Goal: Find specific page/section: Find specific page/section

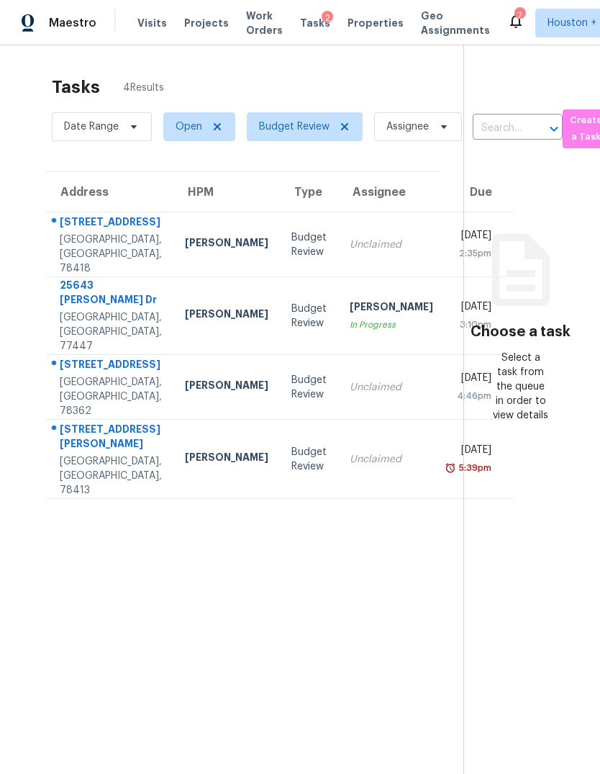
click at [456, 461] on div "[DATE]" at bounding box center [473, 452] width 35 height 18
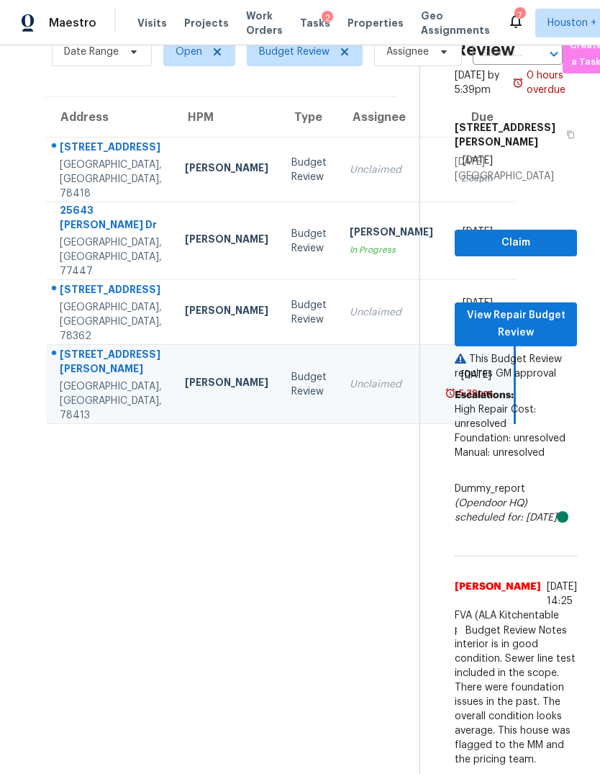
scroll to position [135, 0]
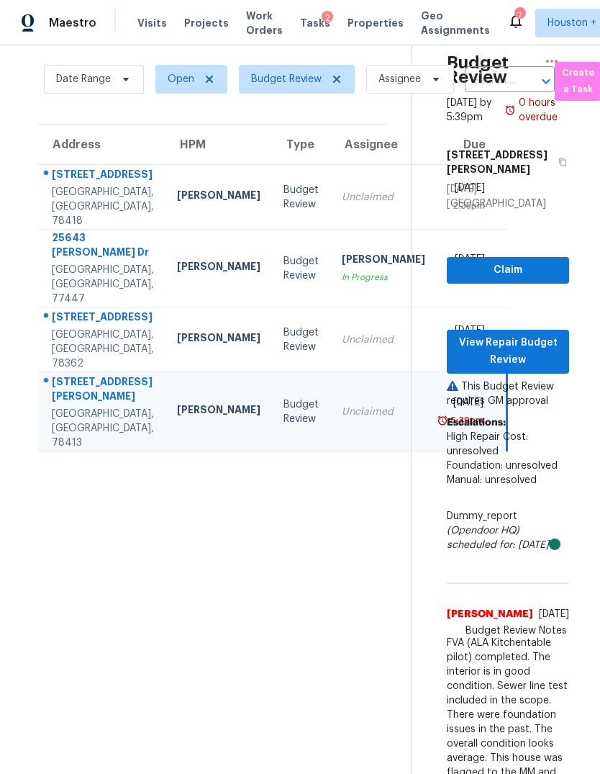
click at [330, 214] on td "Unclaimed" at bounding box center [383, 197] width 107 height 65
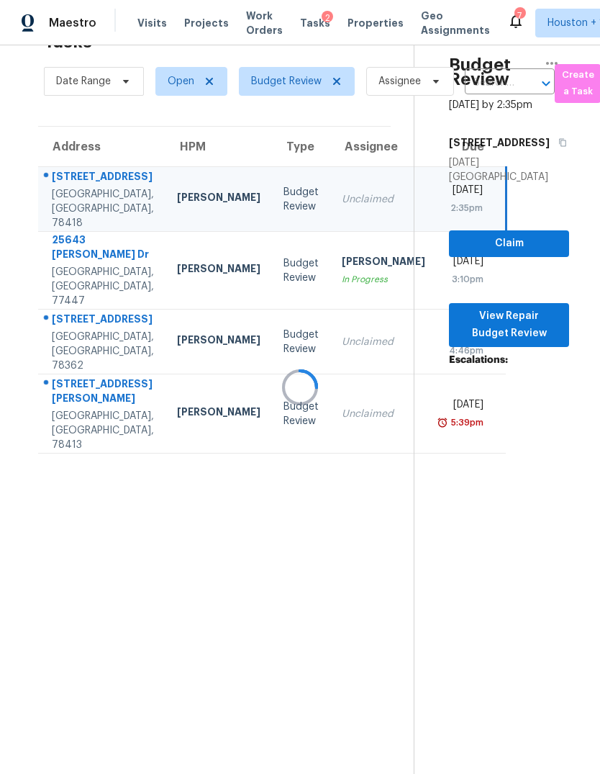
scroll to position [45, 8]
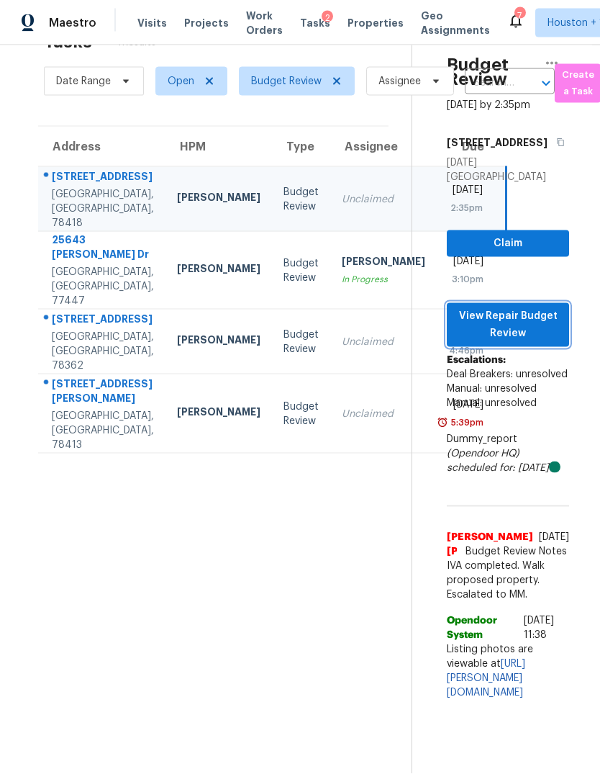
click at [550, 307] on span "View Repair Budget Review" at bounding box center [507, 324] width 99 height 35
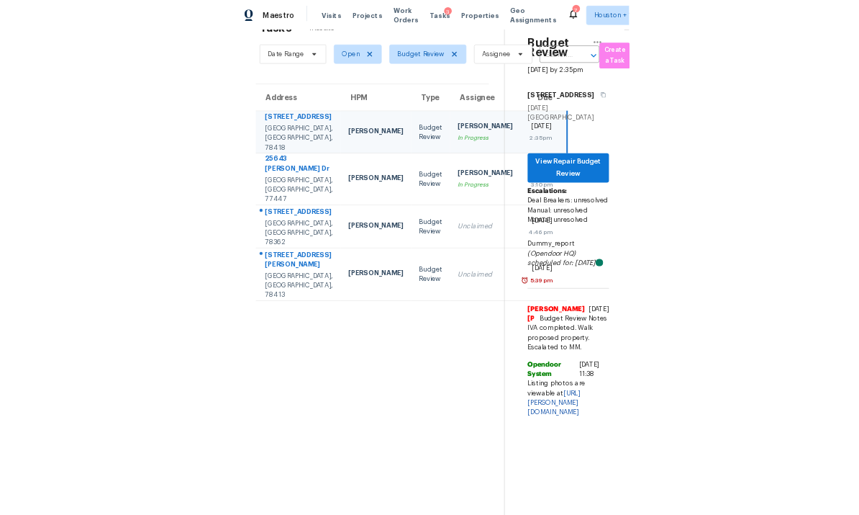
scroll to position [15, 0]
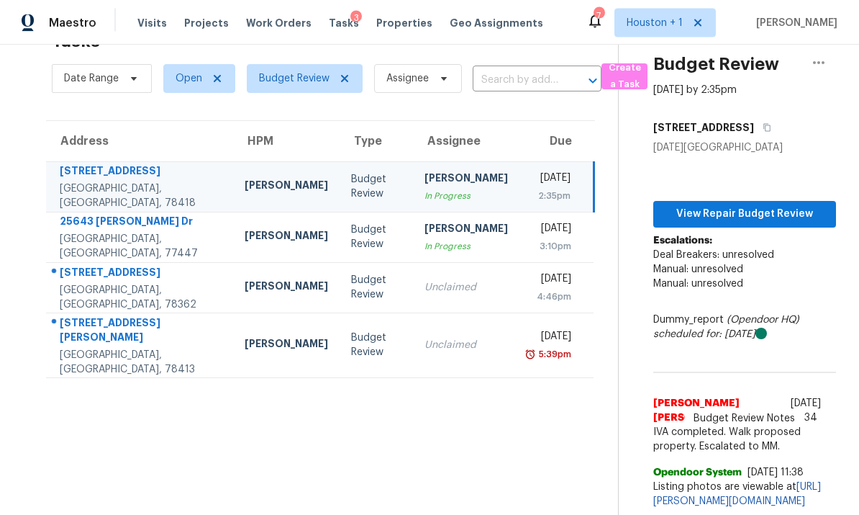
click at [413, 264] on td "Unclaimed" at bounding box center [466, 288] width 107 height 50
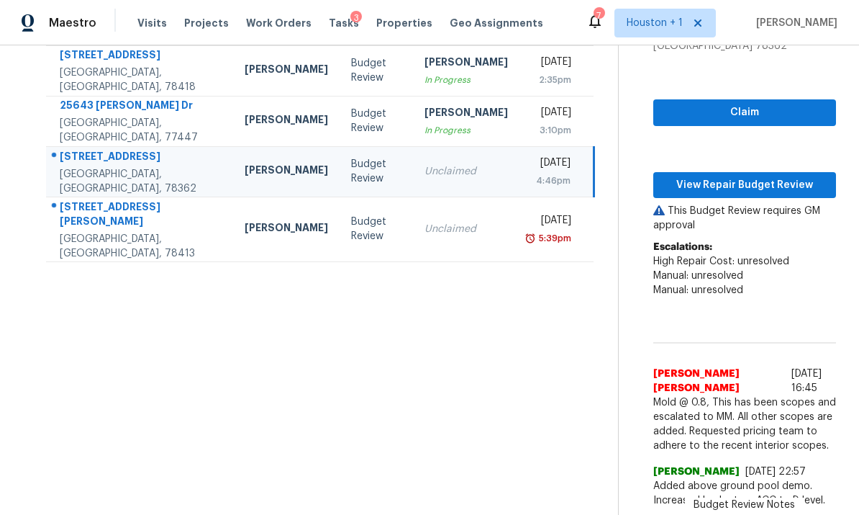
scroll to position [130, 0]
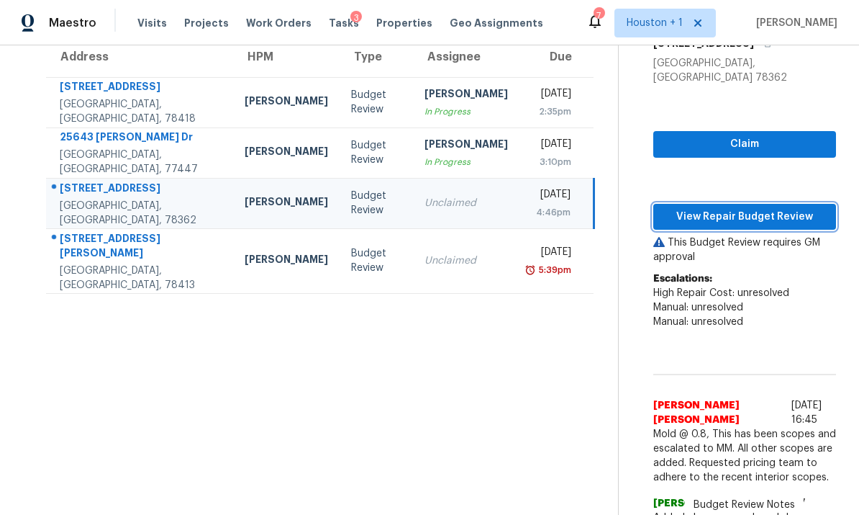
click at [600, 208] on span "View Repair Budget Review" at bounding box center [745, 217] width 160 height 18
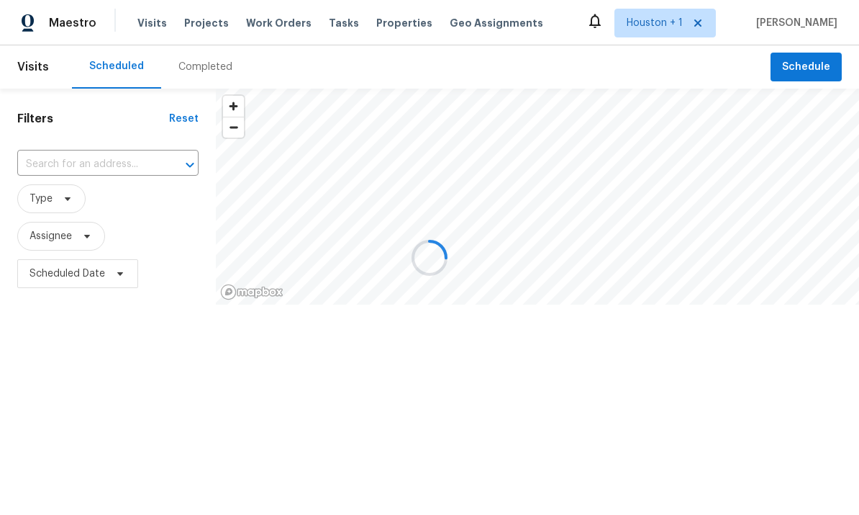
click at [204, 67] on div at bounding box center [429, 257] width 859 height 515
click at [204, 69] on div at bounding box center [429, 257] width 859 height 515
click at [208, 66] on div at bounding box center [429, 257] width 859 height 515
click at [206, 68] on div at bounding box center [429, 257] width 859 height 515
click at [202, 73] on div at bounding box center [429, 257] width 859 height 515
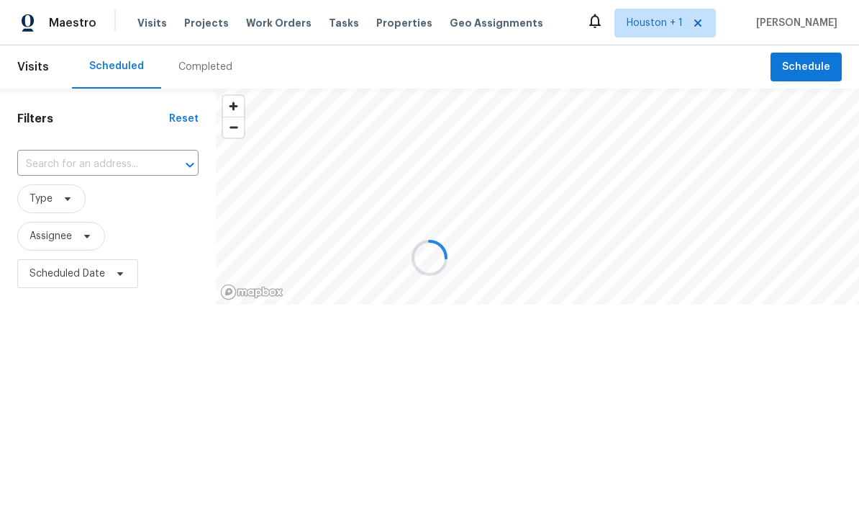
click at [202, 73] on div at bounding box center [429, 257] width 859 height 515
click at [194, 58] on div at bounding box center [429, 257] width 859 height 515
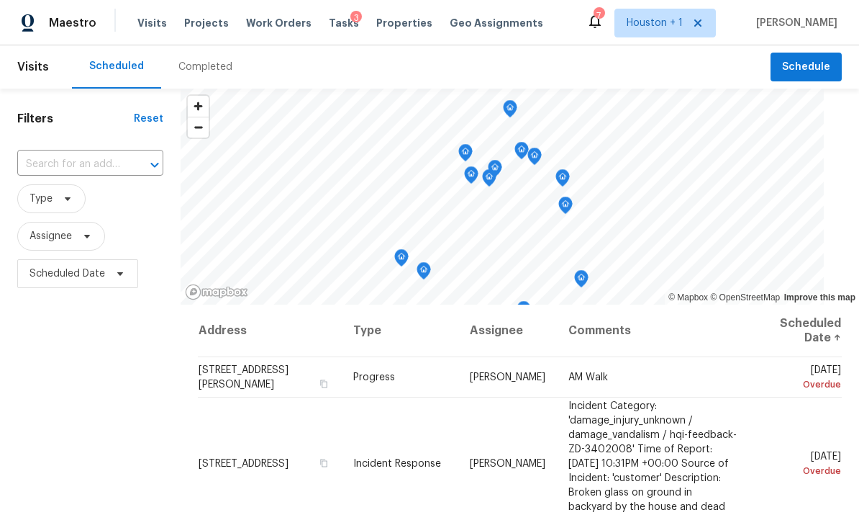
click at [212, 83] on div "Completed" at bounding box center [205, 66] width 89 height 43
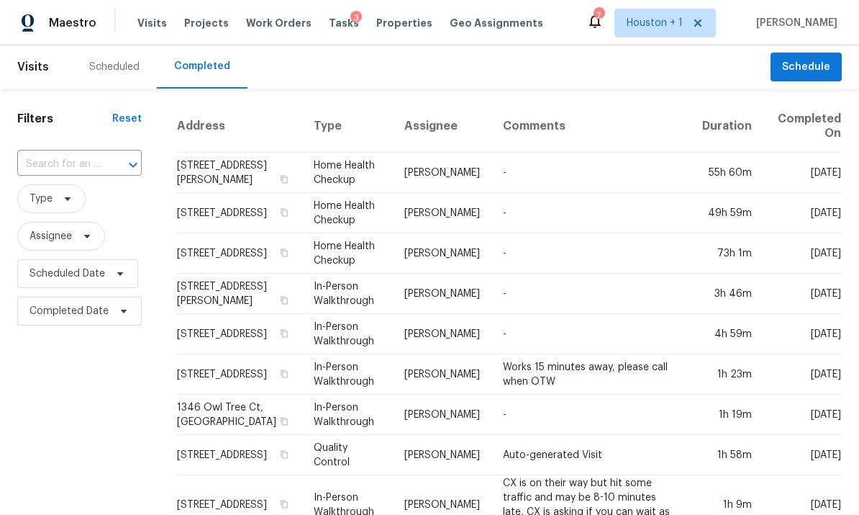
click at [78, 154] on input "text" at bounding box center [59, 164] width 84 height 22
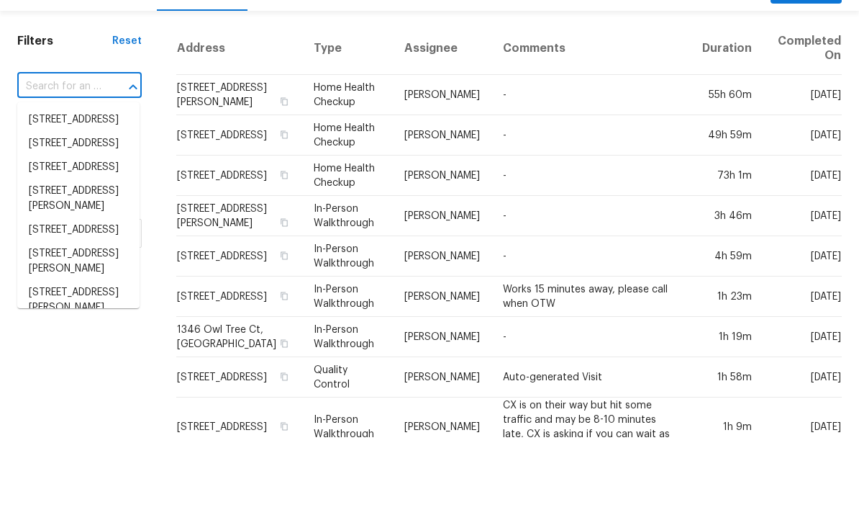
click at [84, 153] on input "text" at bounding box center [59, 164] width 84 height 22
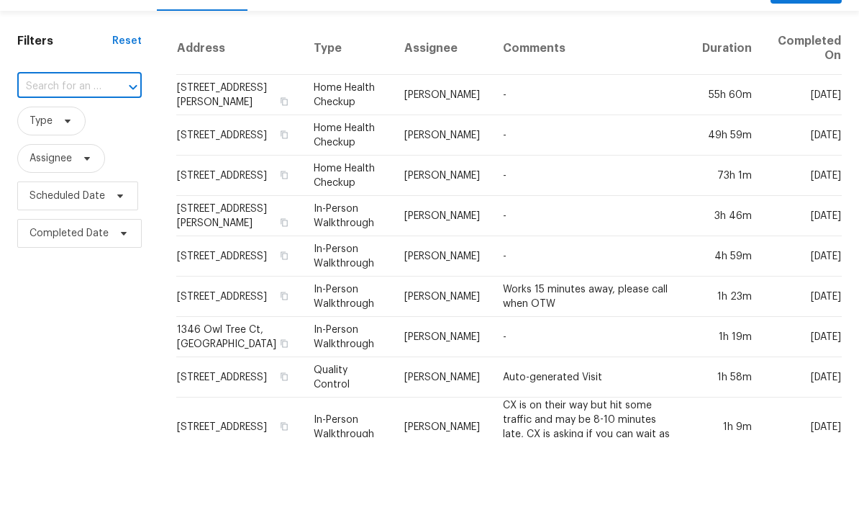
paste input "15009 Boca Grandi Dr, Corpus Christi, TX 78418"
type input "15009 Boca Grandi Dr, Corpus Christi, TX 78418"
click at [92, 186] on li "15009 Boca Grandi Dr, Corpus Christi, TX 78418" at bounding box center [78, 205] width 122 height 39
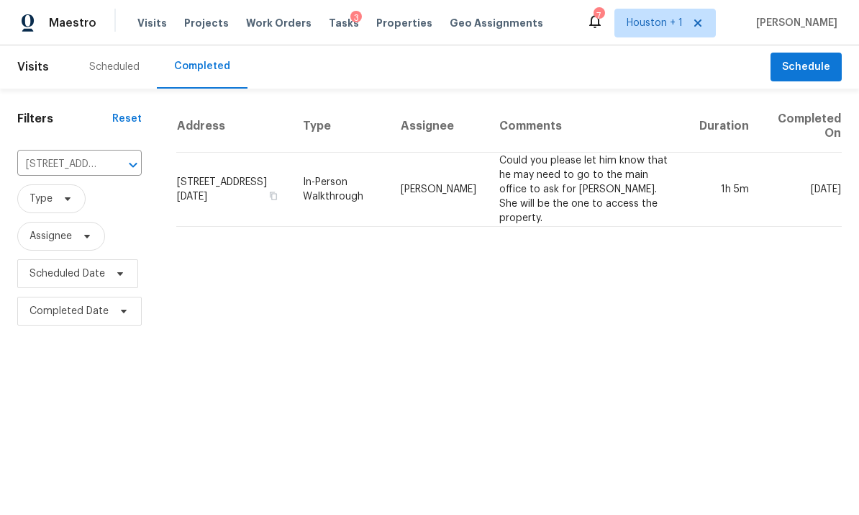
click at [659, 189] on td "Could you please let him know that he may need to go to the main office to ask …" at bounding box center [588, 190] width 200 height 74
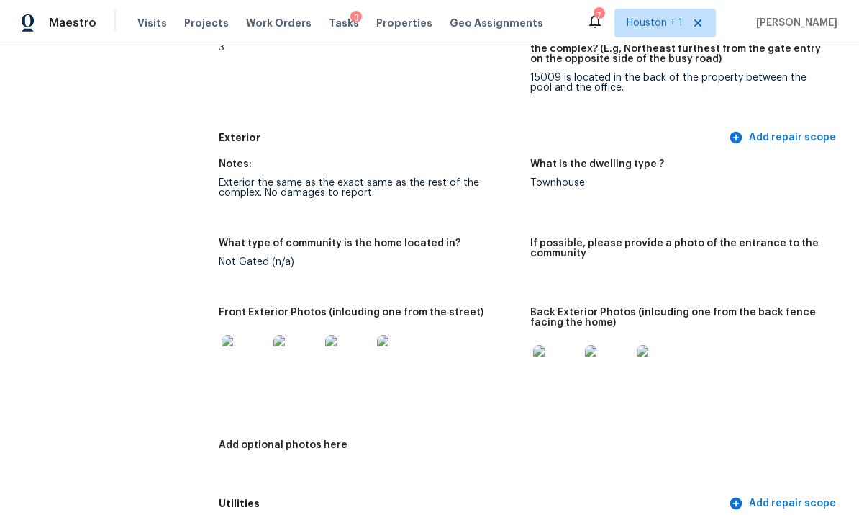
scroll to position [592, 0]
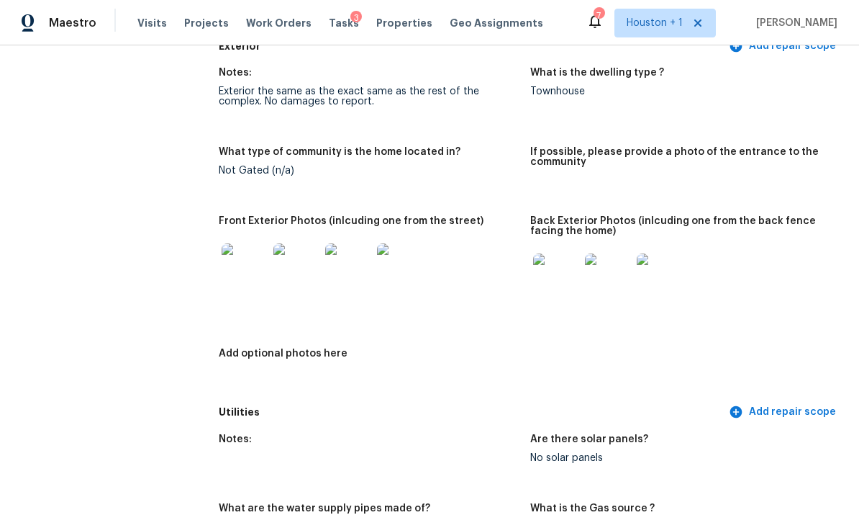
click at [245, 243] on img at bounding box center [245, 266] width 46 height 46
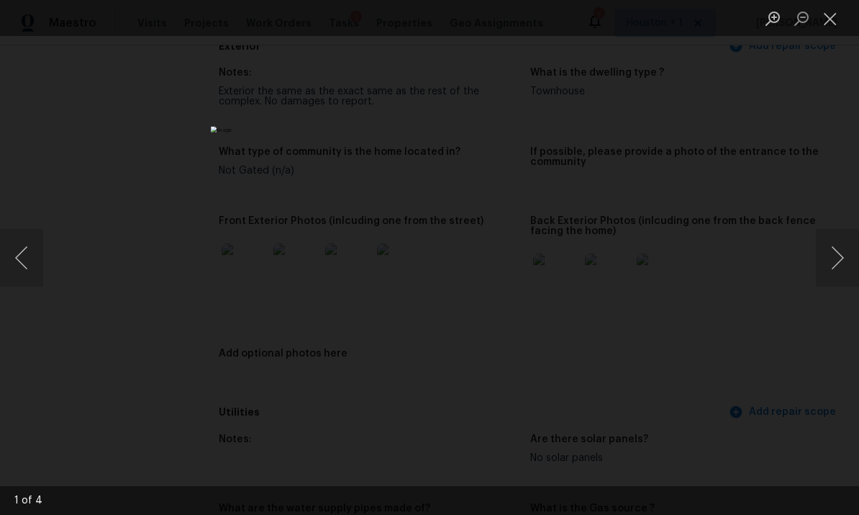
click at [843, 251] on button "Next image" at bounding box center [837, 258] width 43 height 58
click at [839, 245] on button "Next image" at bounding box center [837, 258] width 43 height 58
click at [834, 243] on button "Next image" at bounding box center [837, 258] width 43 height 58
click at [831, 243] on button "Next image" at bounding box center [837, 258] width 43 height 58
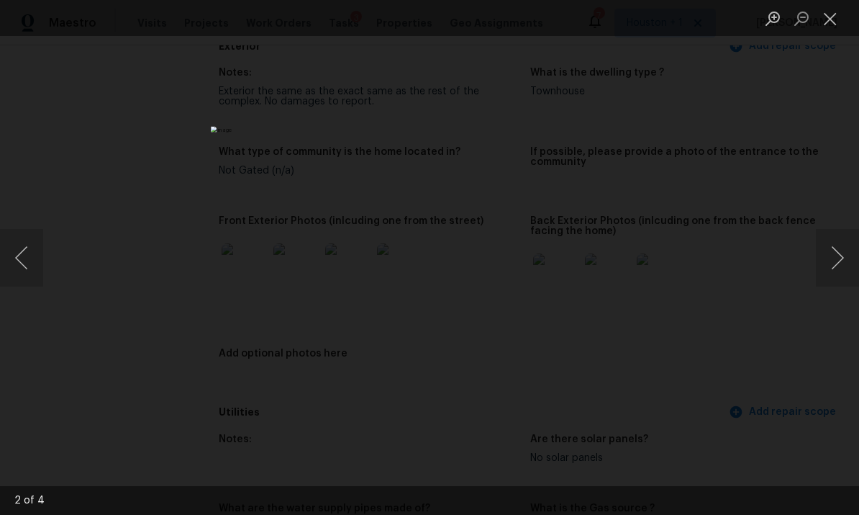
click at [831, 248] on button "Next image" at bounding box center [837, 258] width 43 height 58
click at [832, 245] on button "Next image" at bounding box center [837, 258] width 43 height 58
click at [836, 243] on button "Next image" at bounding box center [837, 258] width 43 height 58
click at [834, 243] on button "Next image" at bounding box center [837, 258] width 43 height 58
click at [831, 238] on button "Next image" at bounding box center [837, 258] width 43 height 58
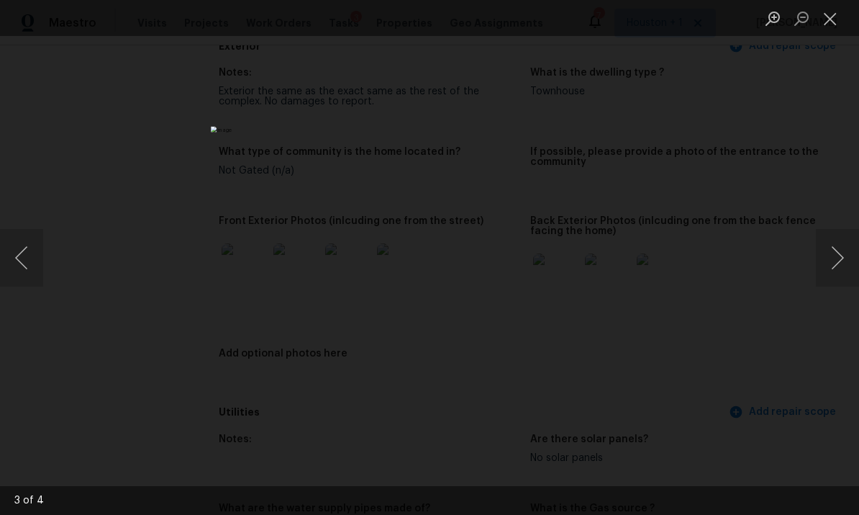
click at [838, 30] on button "Close lightbox" at bounding box center [830, 18] width 29 height 25
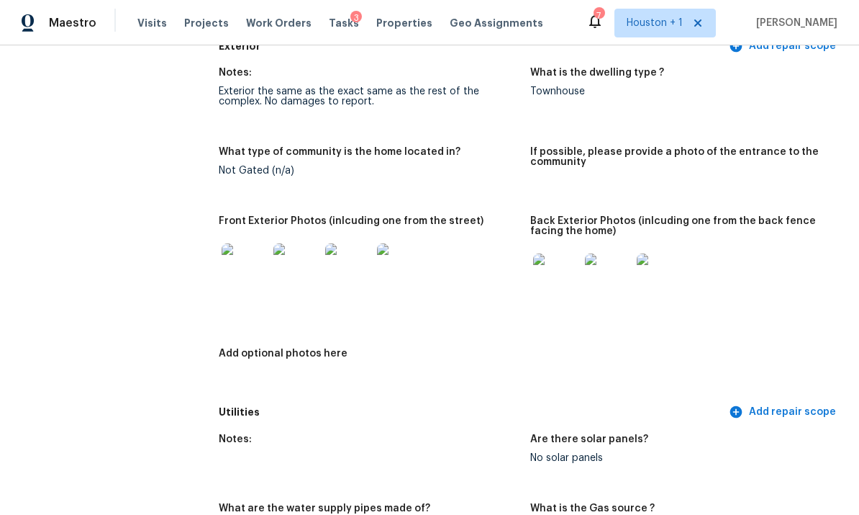
click at [568, 253] on img at bounding box center [556, 276] width 46 height 46
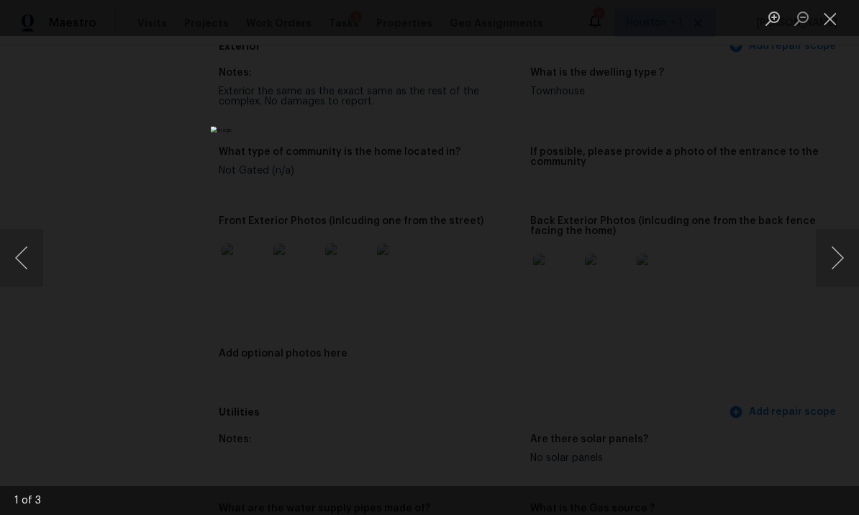
click at [841, 234] on button "Next image" at bounding box center [837, 258] width 43 height 58
click at [833, 245] on button "Next image" at bounding box center [837, 258] width 43 height 58
click at [831, 248] on button "Next image" at bounding box center [837, 258] width 43 height 58
click at [828, 248] on button "Next image" at bounding box center [837, 258] width 43 height 58
click at [825, 258] on button "Next image" at bounding box center [837, 258] width 43 height 58
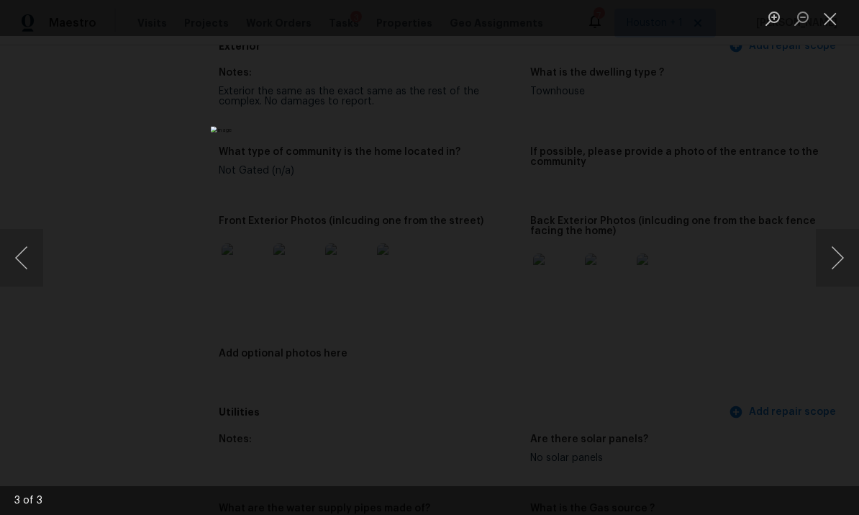
click at [821, 276] on button "Next image" at bounding box center [837, 258] width 43 height 58
click at [828, 261] on button "Next image" at bounding box center [837, 258] width 43 height 58
click at [830, 28] on button "Close lightbox" at bounding box center [830, 18] width 29 height 25
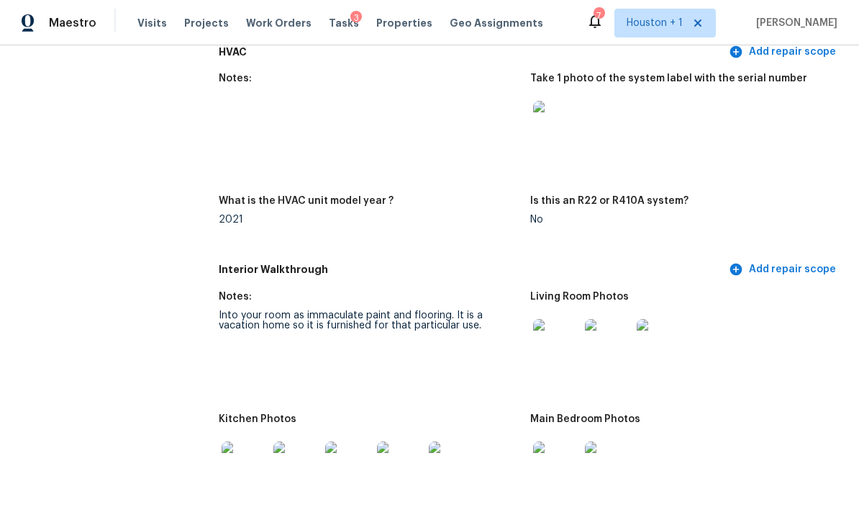
scroll to position [1337, 0]
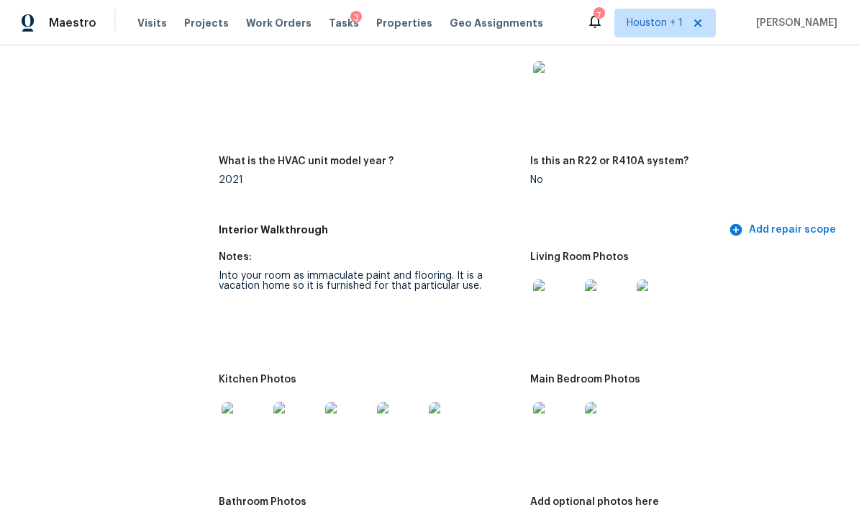
click at [566, 279] on img at bounding box center [556, 302] width 46 height 46
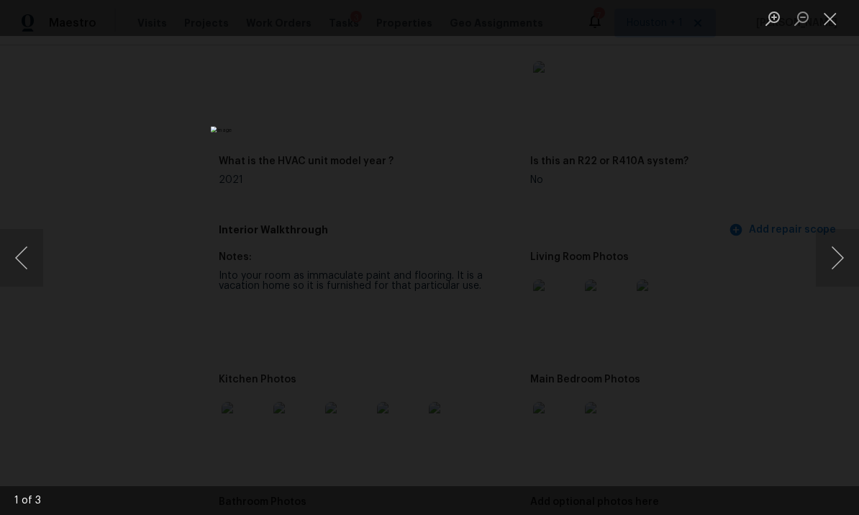
click at [843, 244] on button "Next image" at bounding box center [837, 258] width 43 height 58
click at [838, 248] on button "Next image" at bounding box center [837, 258] width 43 height 58
click at [836, 249] on button "Next image" at bounding box center [837, 258] width 43 height 58
click at [831, 255] on button "Next image" at bounding box center [837, 258] width 43 height 58
click at [768, 182] on div "Lightbox" at bounding box center [429, 257] width 859 height 515
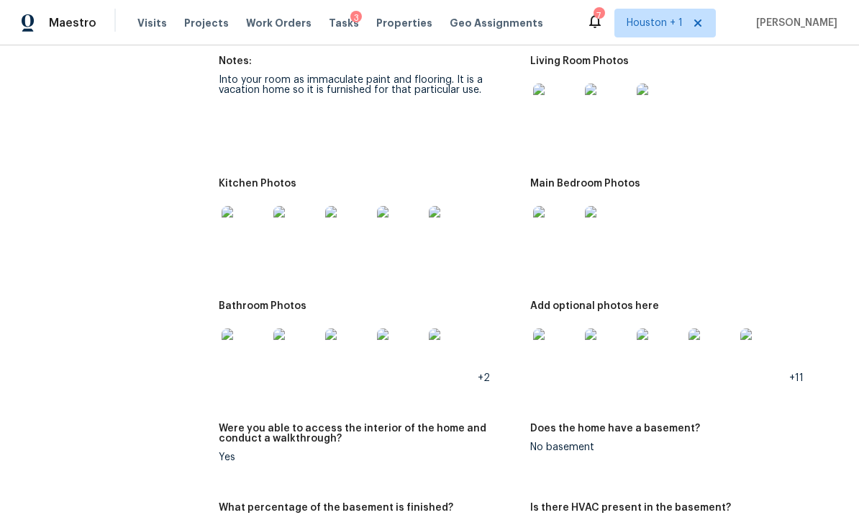
scroll to position [1545, 0]
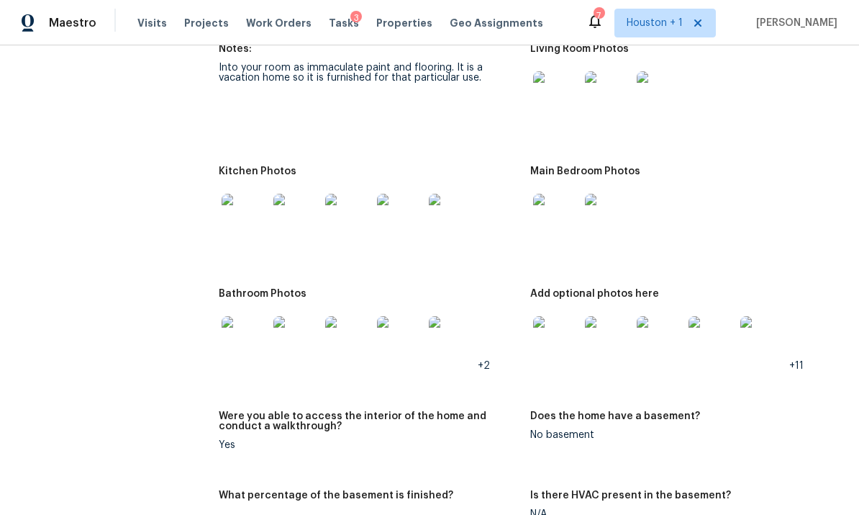
click at [556, 194] on img at bounding box center [556, 217] width 46 height 46
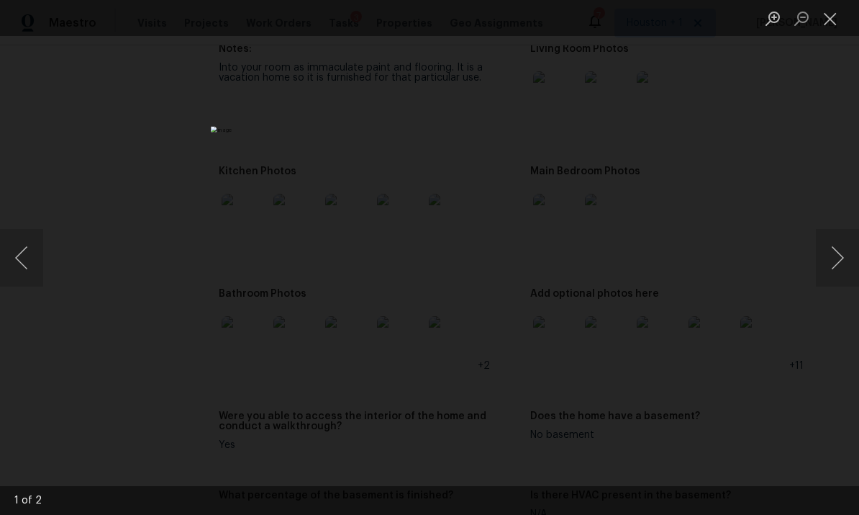
click at [831, 245] on button "Next image" at bounding box center [837, 258] width 43 height 58
click at [812, 139] on div "Lightbox" at bounding box center [429, 257] width 859 height 515
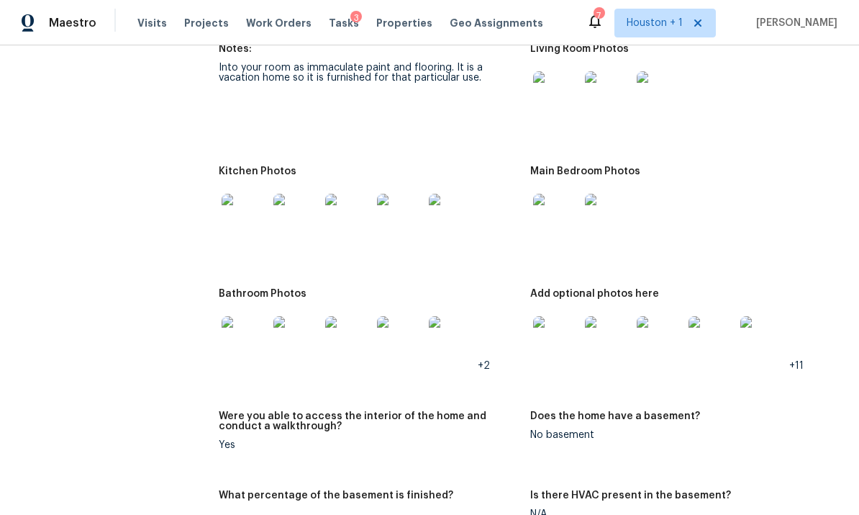
click at [235, 316] on img at bounding box center [245, 339] width 46 height 46
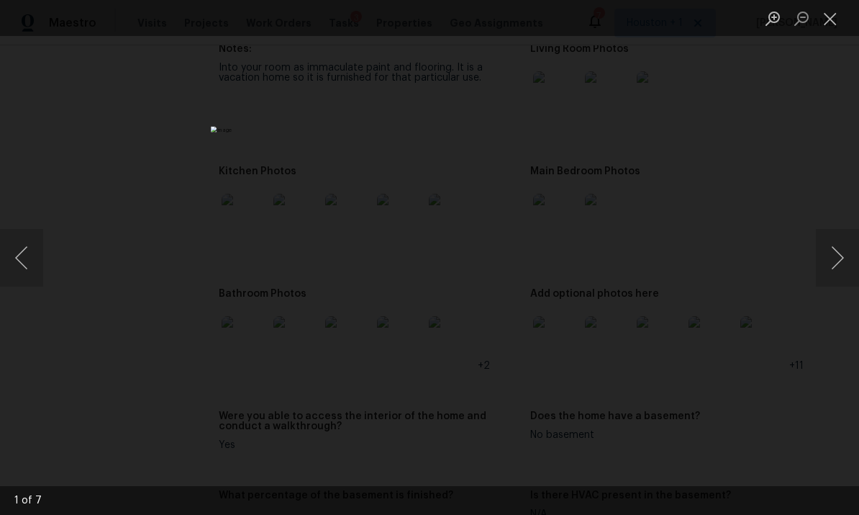
click at [828, 243] on button "Next image" at bounding box center [837, 258] width 43 height 58
click at [814, 241] on div "Lightbox" at bounding box center [429, 257] width 859 height 515
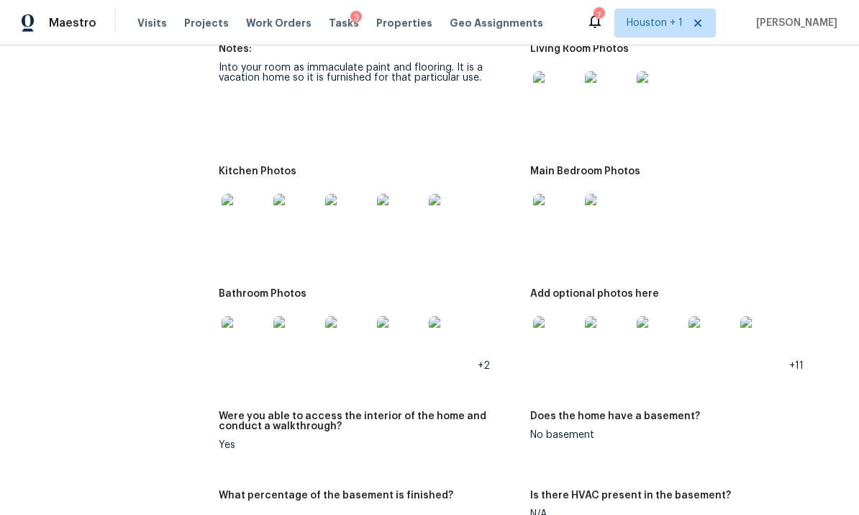
click at [549, 316] on img at bounding box center [556, 339] width 46 height 46
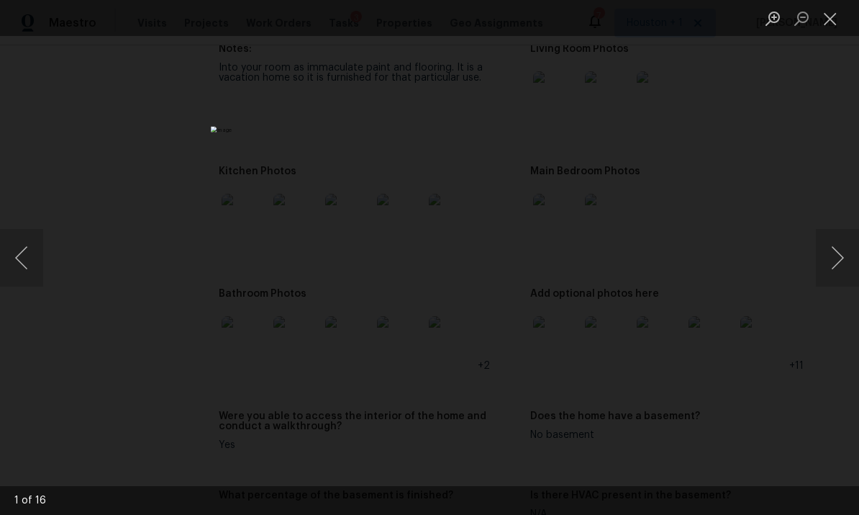
click at [821, 264] on button "Next image" at bounding box center [837, 258] width 43 height 58
click at [820, 259] on button "Next image" at bounding box center [837, 258] width 43 height 58
click at [823, 263] on button "Next image" at bounding box center [837, 258] width 43 height 58
click at [825, 260] on button "Next image" at bounding box center [837, 258] width 43 height 58
click at [819, 261] on button "Next image" at bounding box center [837, 258] width 43 height 58
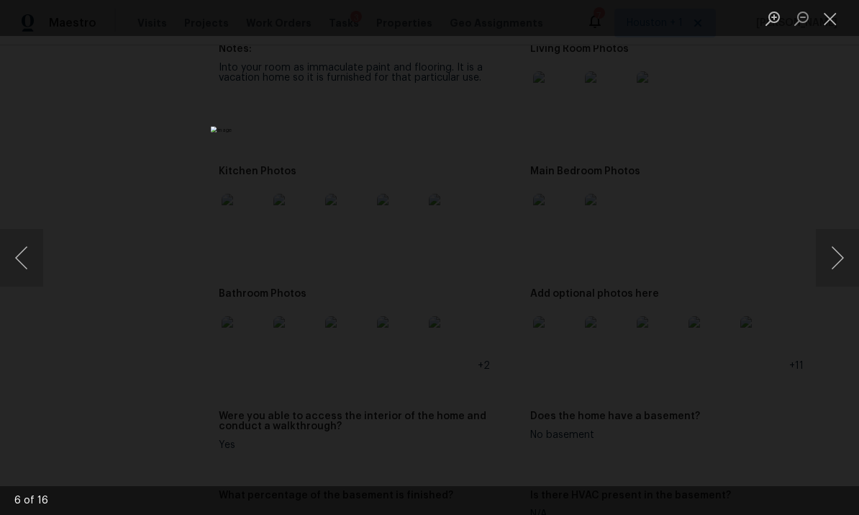
click at [810, 258] on div "Lightbox" at bounding box center [429, 257] width 859 height 515
click at [831, 261] on button "Next image" at bounding box center [837, 258] width 43 height 58
click at [836, 256] on button "Next image" at bounding box center [837, 258] width 43 height 58
click at [839, 255] on button "Next image" at bounding box center [837, 258] width 43 height 58
click at [809, 150] on div "Lightbox" at bounding box center [429, 257] width 859 height 515
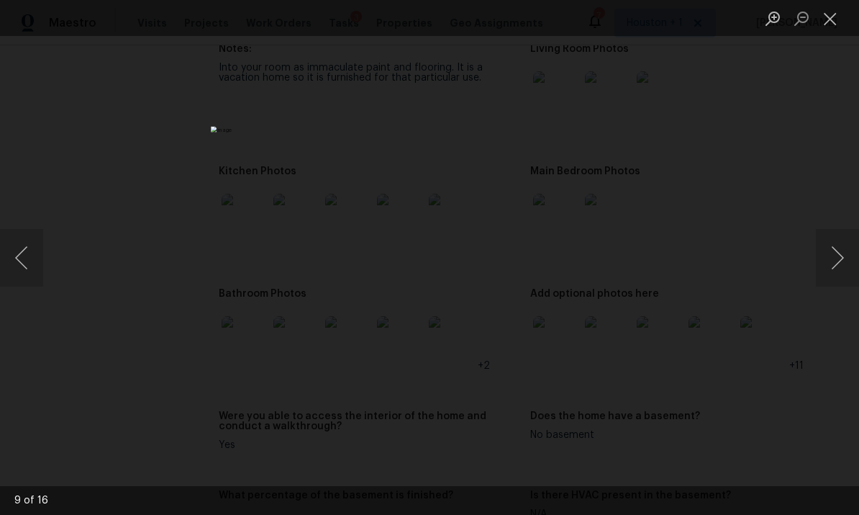
click at [825, 29] on button "Close lightbox" at bounding box center [830, 18] width 29 height 25
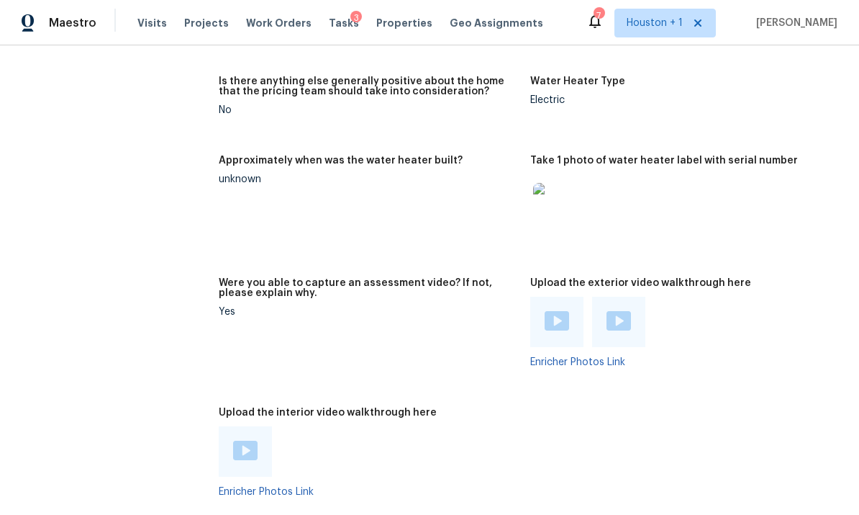
scroll to position [2528, 0]
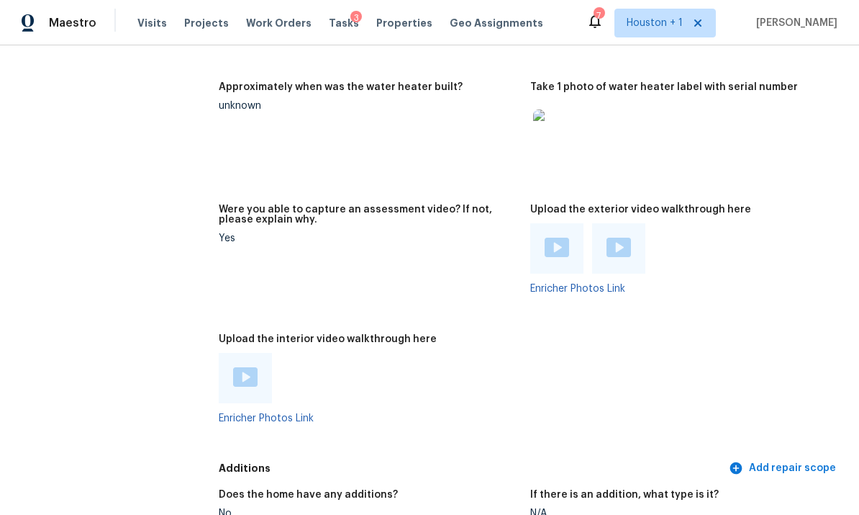
click at [540, 109] on img at bounding box center [556, 132] width 46 height 46
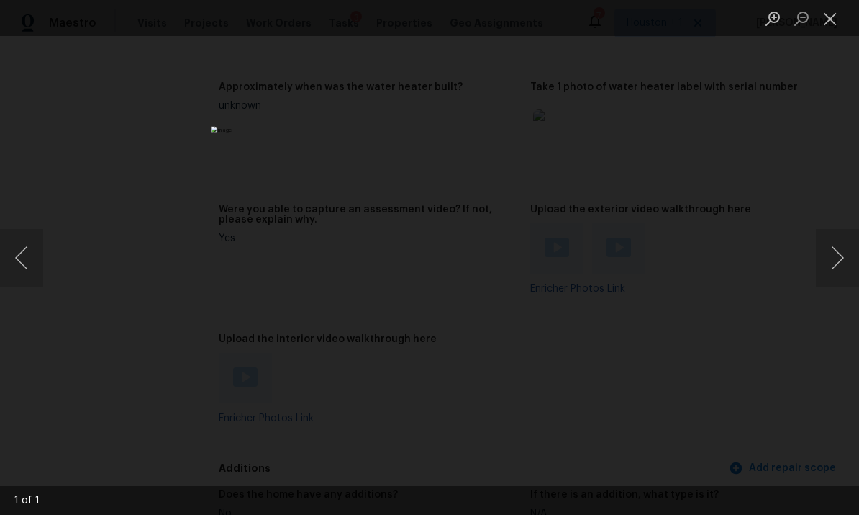
click at [844, 96] on div "Lightbox" at bounding box center [429, 257] width 859 height 515
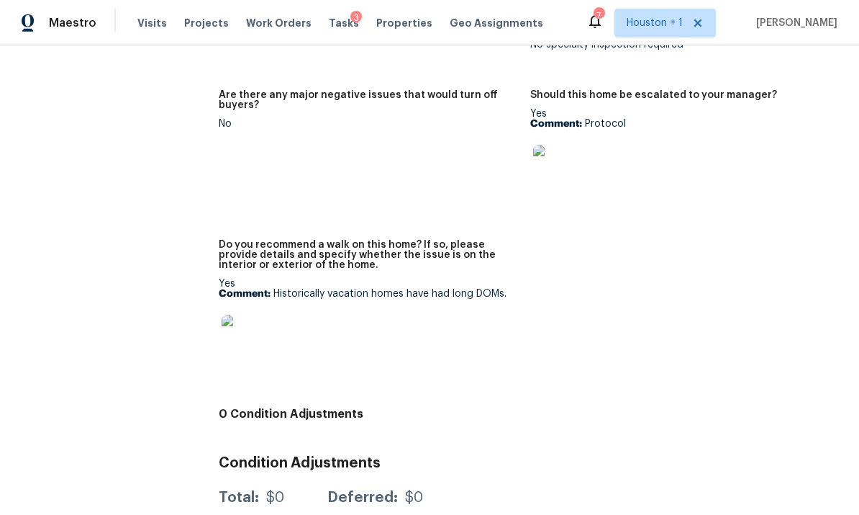
scroll to position [3180, 0]
click at [555, 145] on img at bounding box center [556, 168] width 46 height 46
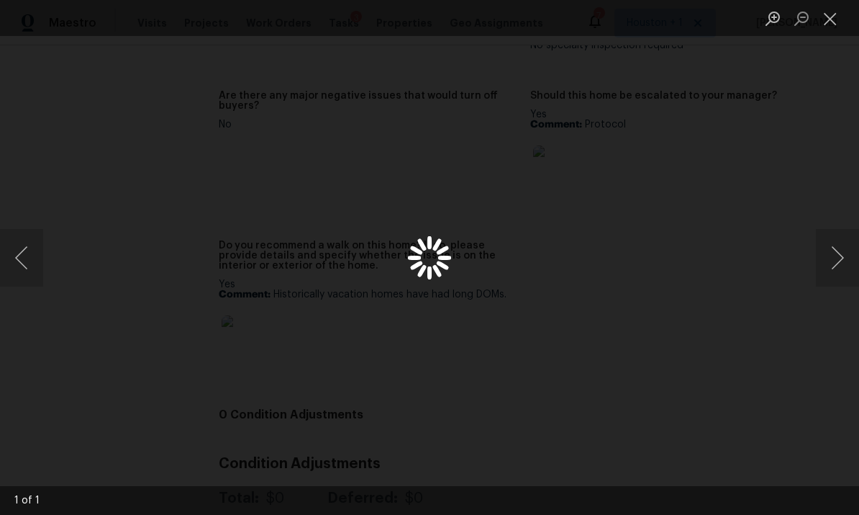
click at [831, 30] on button "Close lightbox" at bounding box center [830, 18] width 29 height 25
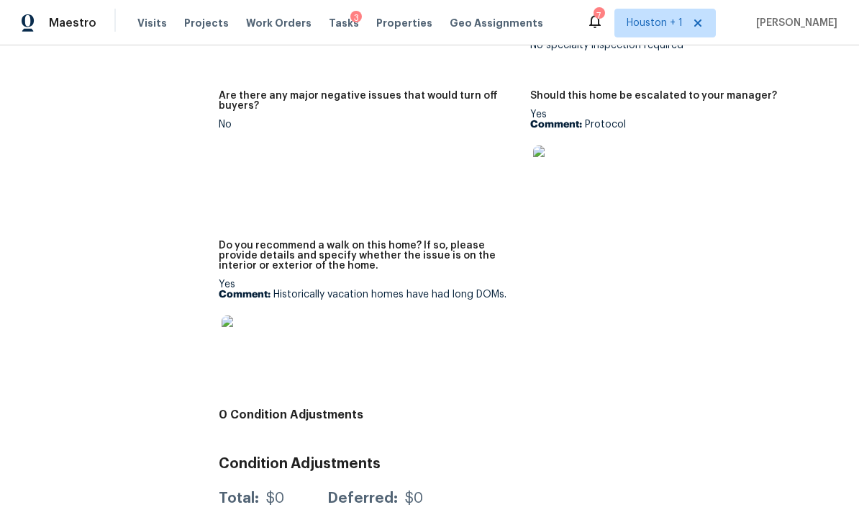
click at [250, 315] on img at bounding box center [245, 338] width 46 height 46
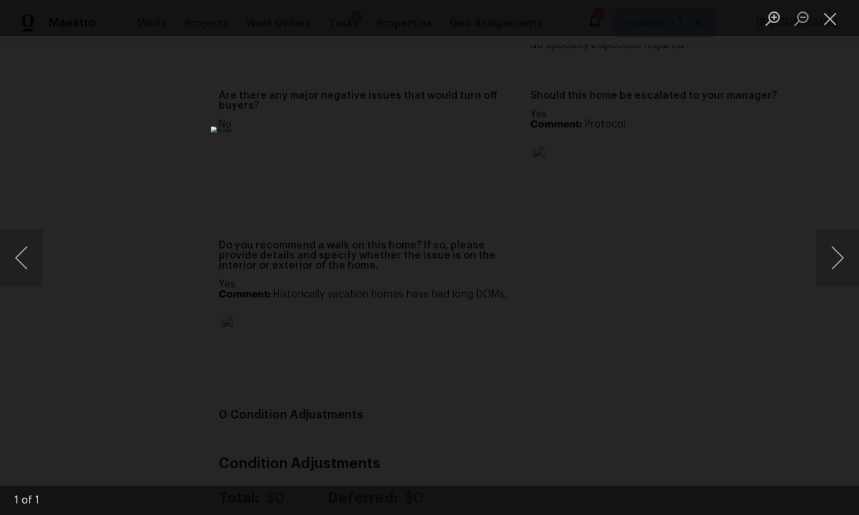
click at [834, 42] on div "Lightbox" at bounding box center [429, 257] width 859 height 515
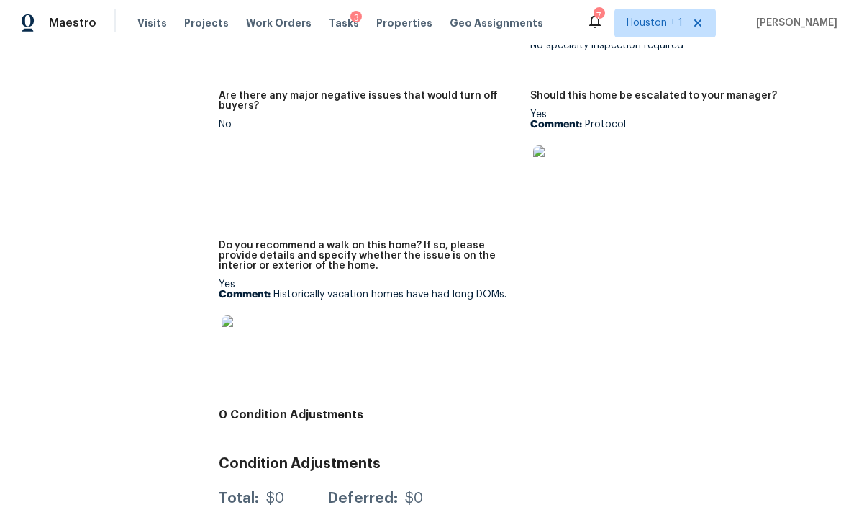
click at [540, 145] on img at bounding box center [556, 168] width 46 height 46
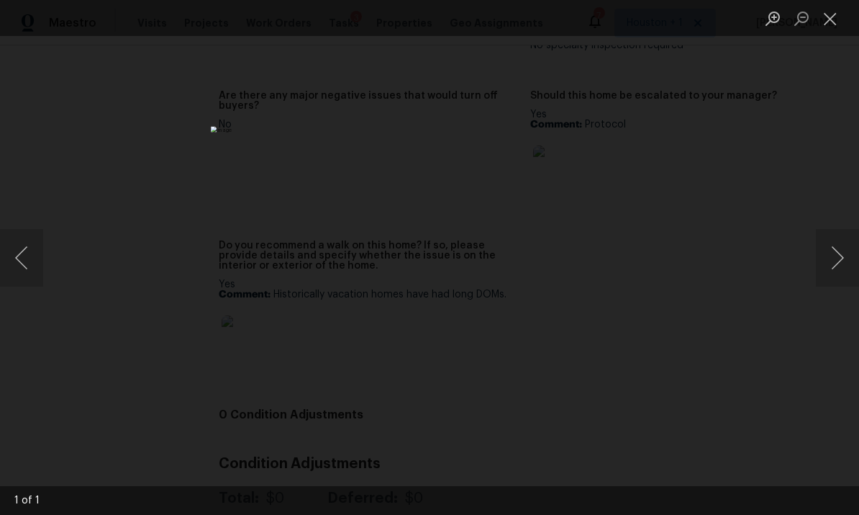
click at [839, 22] on button "Close lightbox" at bounding box center [830, 18] width 29 height 25
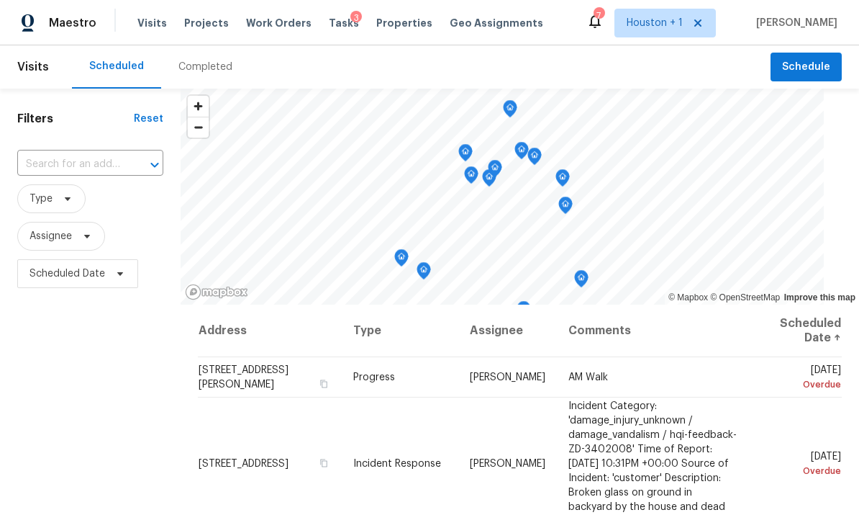
click at [212, 76] on div "Completed" at bounding box center [205, 66] width 89 height 43
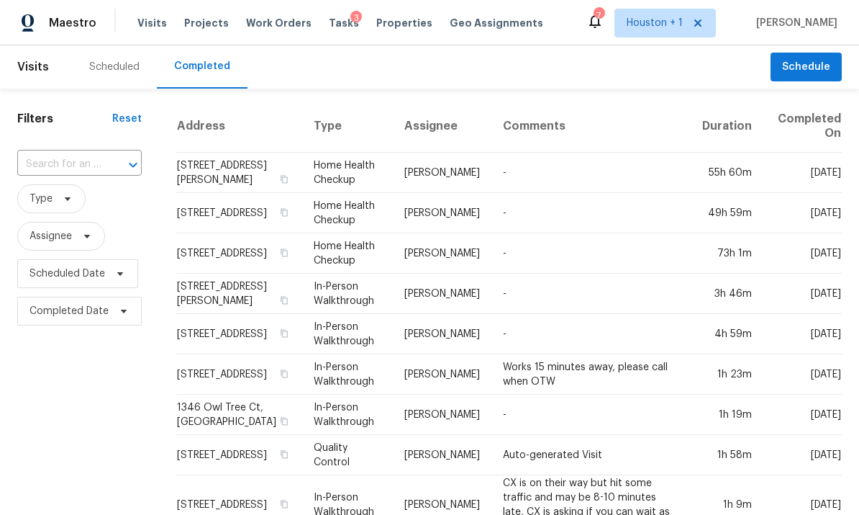
click at [117, 168] on div at bounding box center [122, 165] width 37 height 20
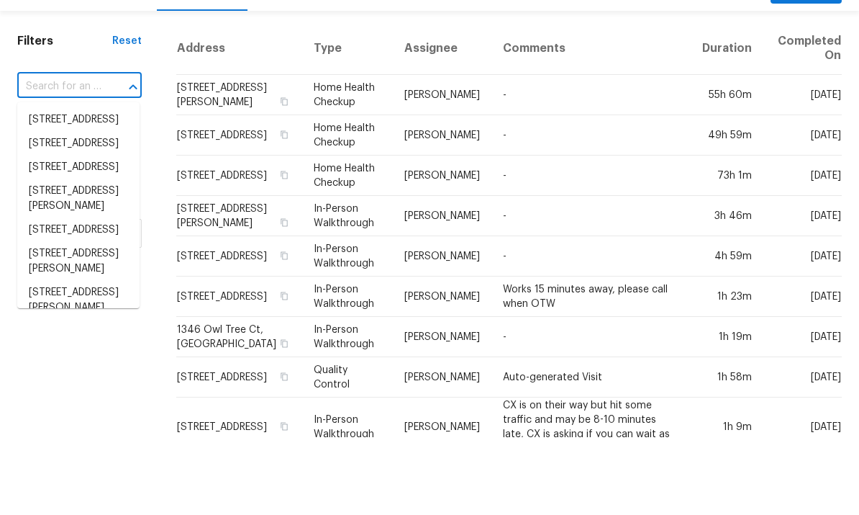
click at [90, 153] on input "text" at bounding box center [59, 164] width 84 height 22
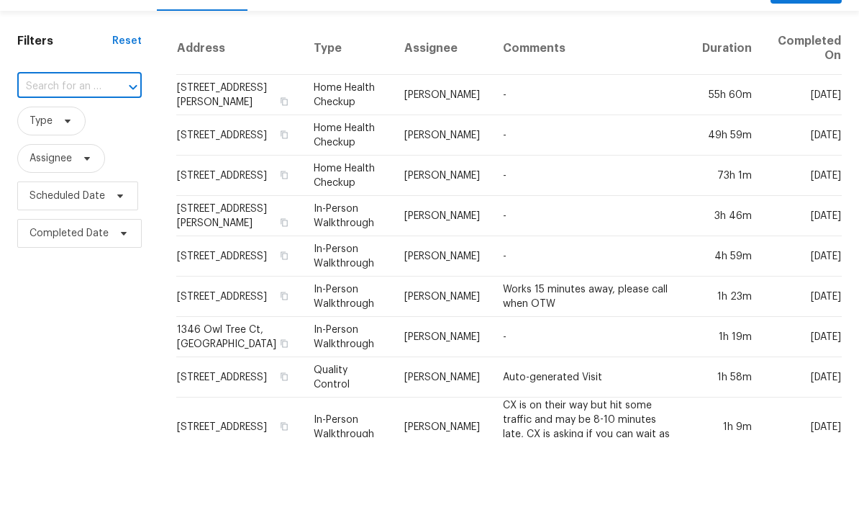
paste input "2175 Timberleaf Cir, Ingleside, TX 78362"
type input "2175 Timberleaf Cir, Ingleside, TX 78362"
click at [95, 186] on li "2175 Timberleaf Cir, Ingleside, TX 78362" at bounding box center [78, 198] width 122 height 24
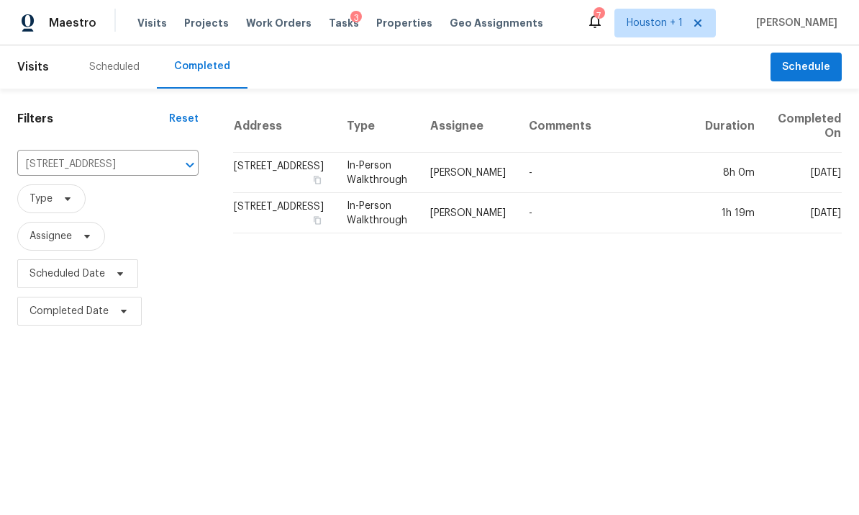
click at [638, 170] on td "-" at bounding box center [605, 173] width 176 height 40
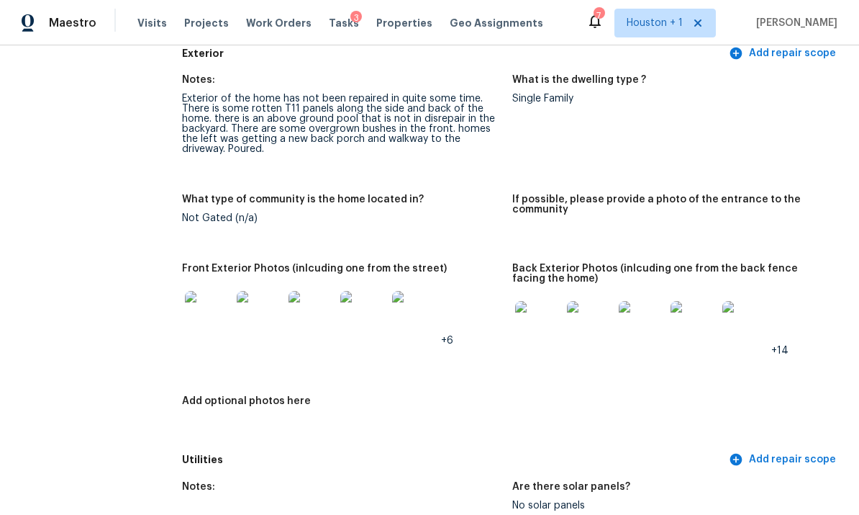
scroll to position [570, 0]
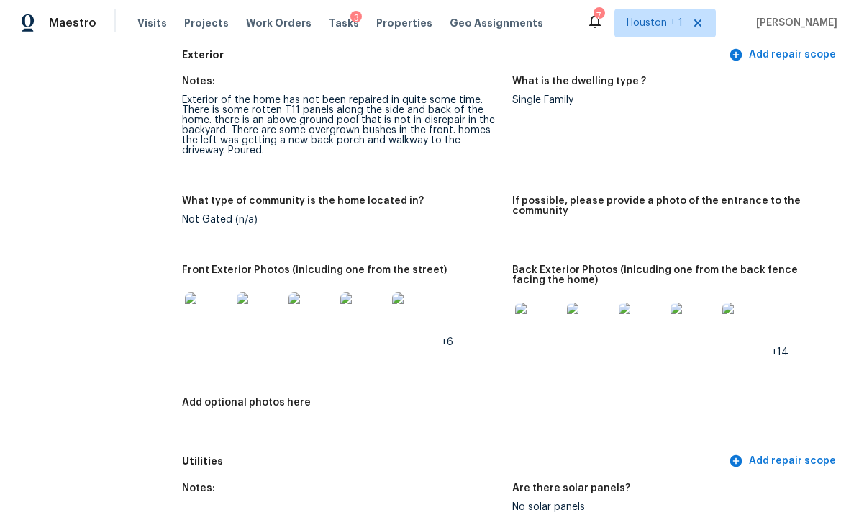
click at [227, 292] on img at bounding box center [208, 315] width 46 height 46
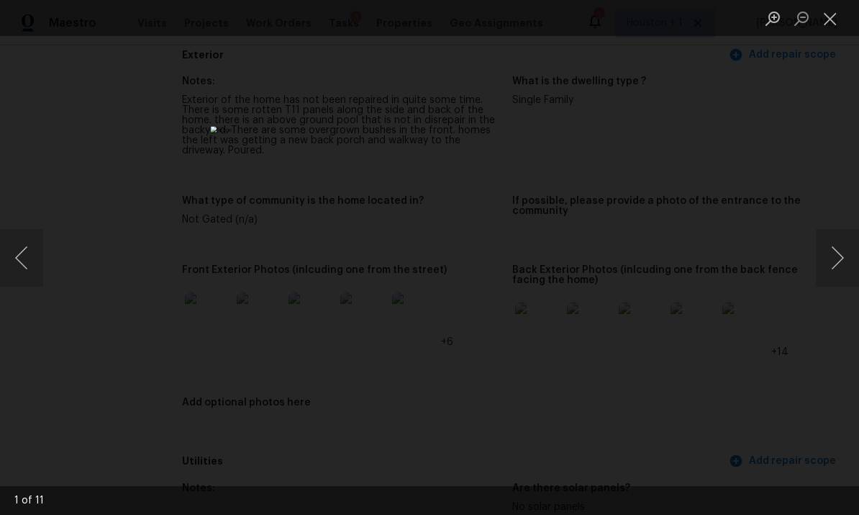
click at [834, 246] on button "Next image" at bounding box center [837, 258] width 43 height 58
click at [834, 244] on button "Next image" at bounding box center [837, 258] width 43 height 58
click at [833, 244] on button "Next image" at bounding box center [837, 258] width 43 height 58
click at [832, 244] on button "Next image" at bounding box center [837, 258] width 43 height 58
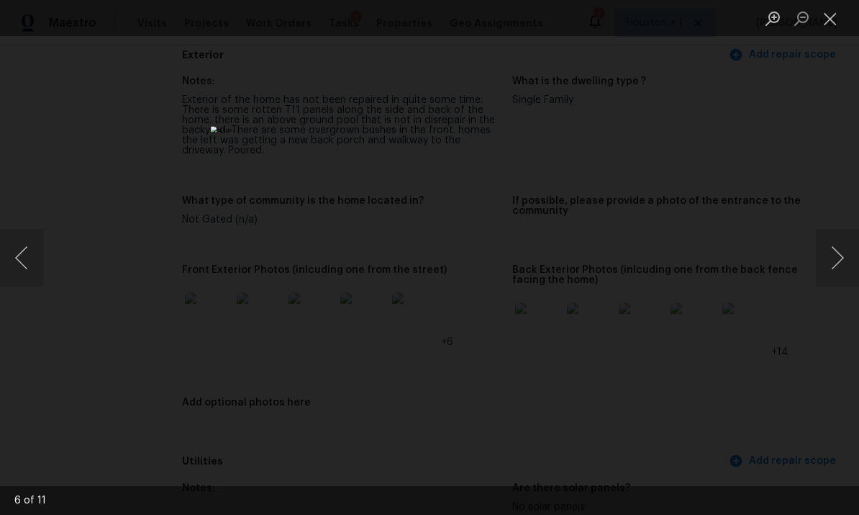
click at [833, 244] on button "Next image" at bounding box center [837, 258] width 43 height 58
click at [833, 245] on button "Next image" at bounding box center [837, 258] width 43 height 58
click at [834, 243] on button "Next image" at bounding box center [837, 258] width 43 height 58
click at [836, 244] on button "Next image" at bounding box center [837, 258] width 43 height 58
click at [833, 22] on button "Close lightbox" at bounding box center [830, 18] width 29 height 25
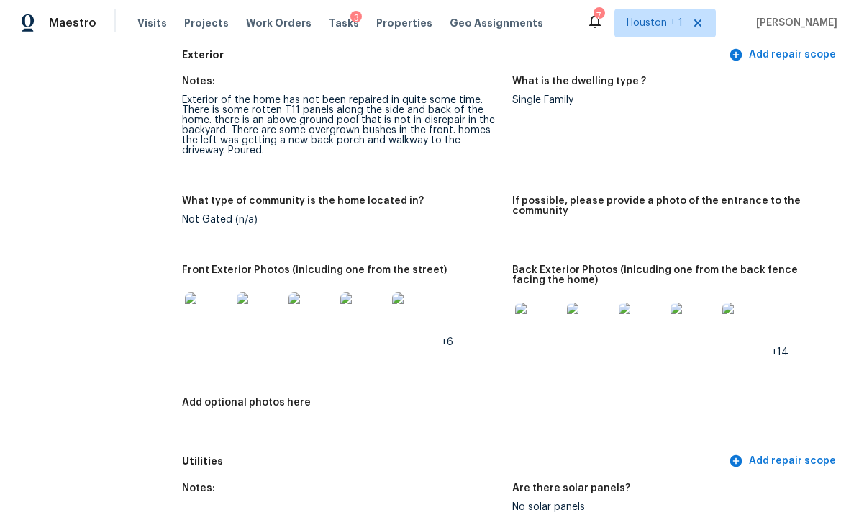
click at [551, 302] on img at bounding box center [538, 325] width 46 height 46
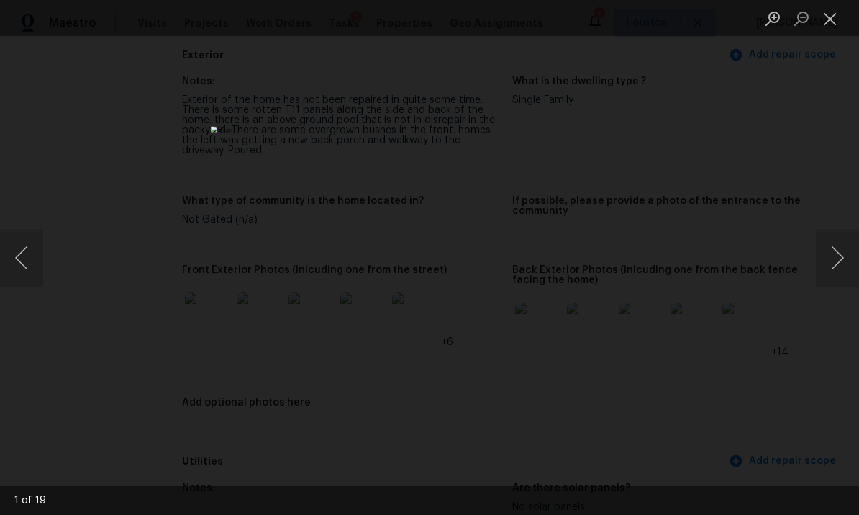
click at [835, 247] on button "Next image" at bounding box center [837, 258] width 43 height 58
click at [832, 248] on button "Next image" at bounding box center [837, 258] width 43 height 58
click at [833, 245] on button "Next image" at bounding box center [837, 258] width 43 height 58
click at [831, 246] on button "Next image" at bounding box center [837, 258] width 43 height 58
click at [835, 243] on button "Next image" at bounding box center [837, 258] width 43 height 58
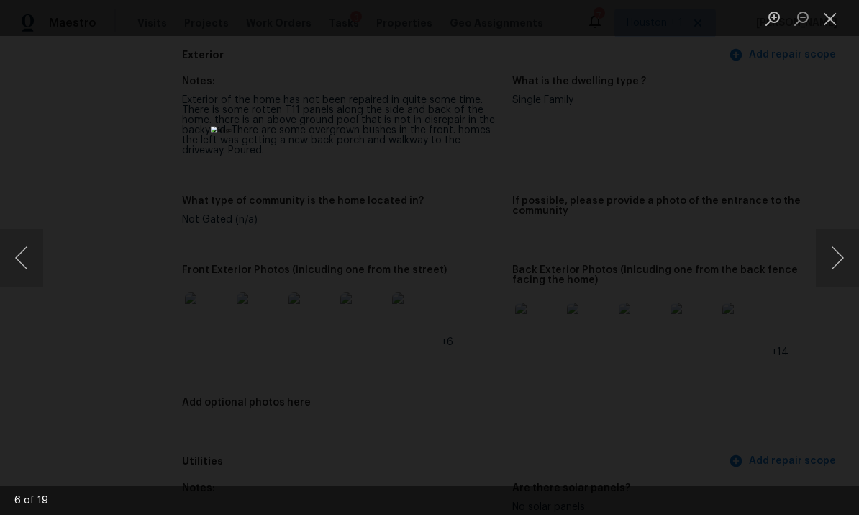
click at [833, 243] on button "Next image" at bounding box center [837, 258] width 43 height 58
click at [816, 30] on button "Close lightbox" at bounding box center [830, 18] width 29 height 25
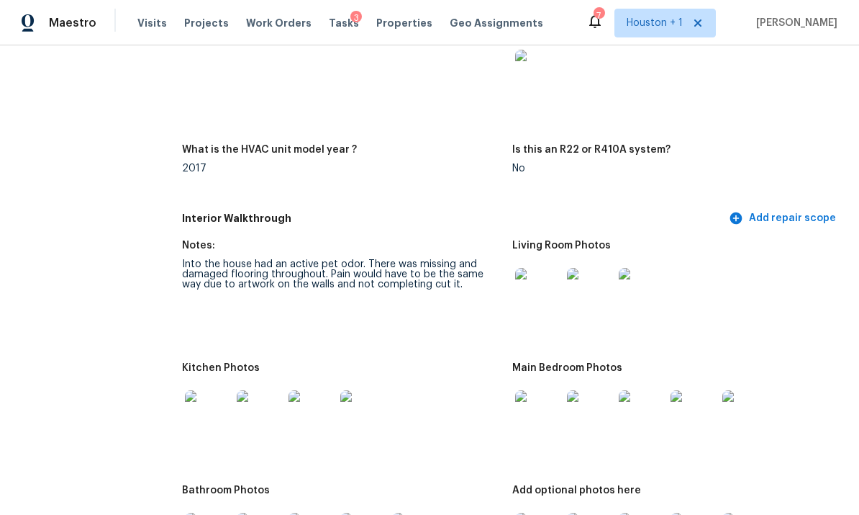
scroll to position [1376, 0]
click at [553, 268] on img at bounding box center [538, 291] width 46 height 46
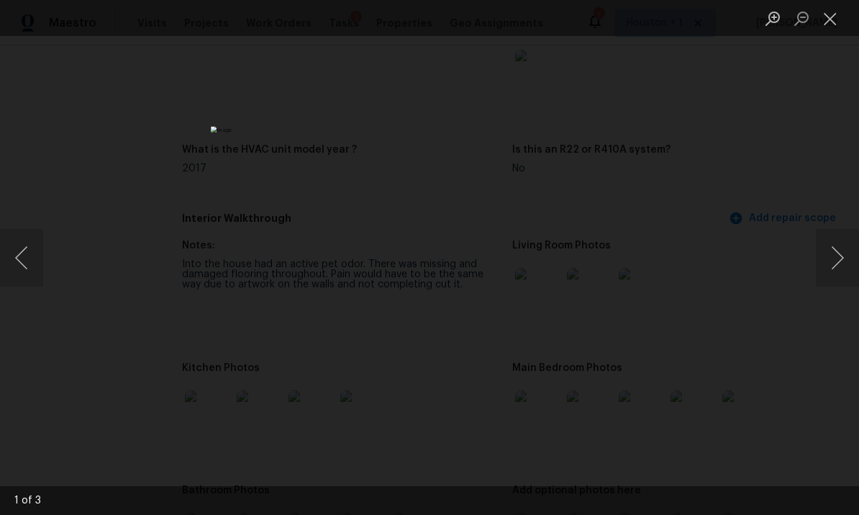
click at [841, 253] on button "Next image" at bounding box center [837, 258] width 43 height 58
click at [831, 261] on button "Next image" at bounding box center [837, 258] width 43 height 58
click at [834, 9] on button "Close lightbox" at bounding box center [830, 18] width 29 height 25
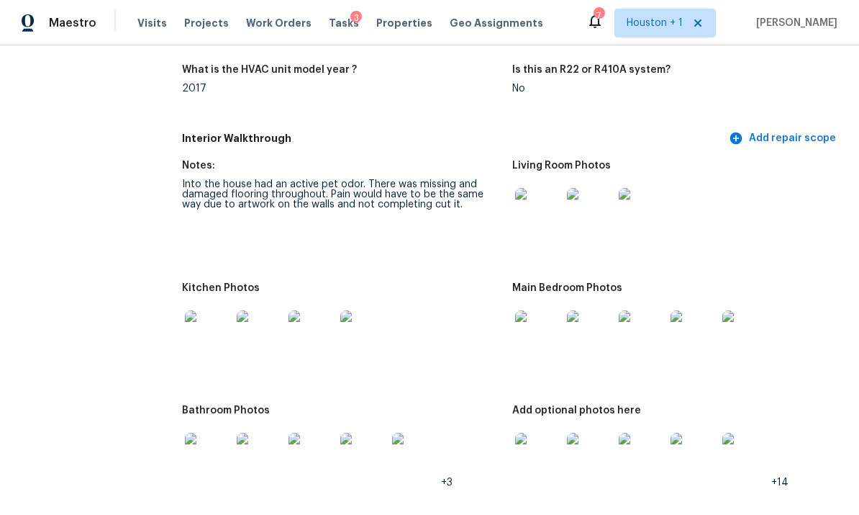
scroll to position [1460, 0]
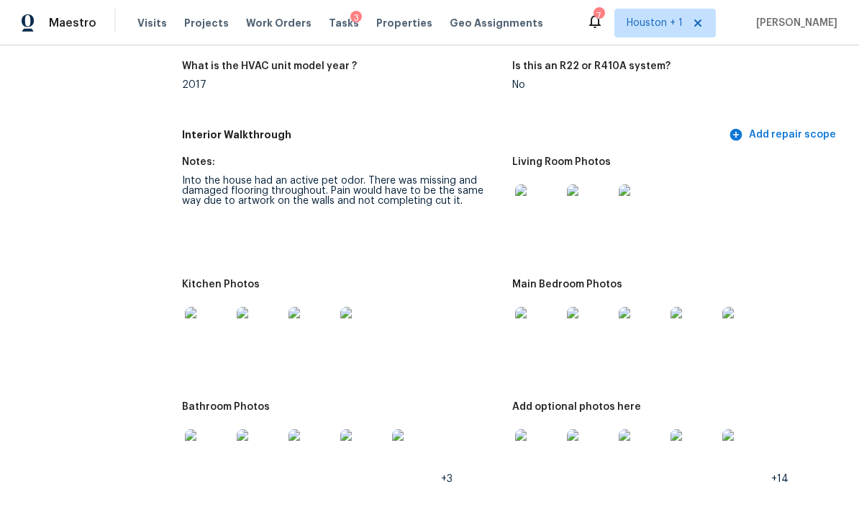
click at [540, 307] on img at bounding box center [538, 330] width 46 height 46
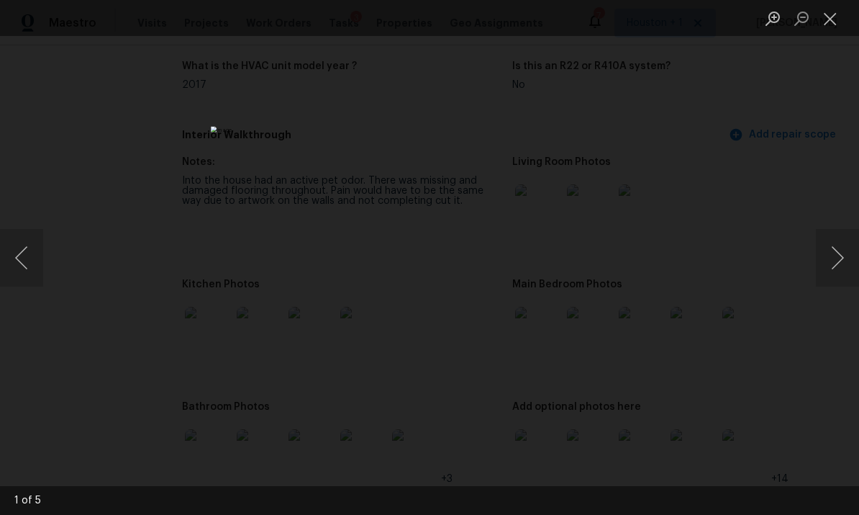
click at [834, 240] on button "Next image" at bounding box center [837, 258] width 43 height 58
click at [831, 241] on button "Next image" at bounding box center [837, 258] width 43 height 58
click at [830, 243] on button "Next image" at bounding box center [837, 258] width 43 height 58
click at [830, 248] on button "Next image" at bounding box center [837, 258] width 43 height 58
click at [831, 250] on button "Next image" at bounding box center [837, 258] width 43 height 58
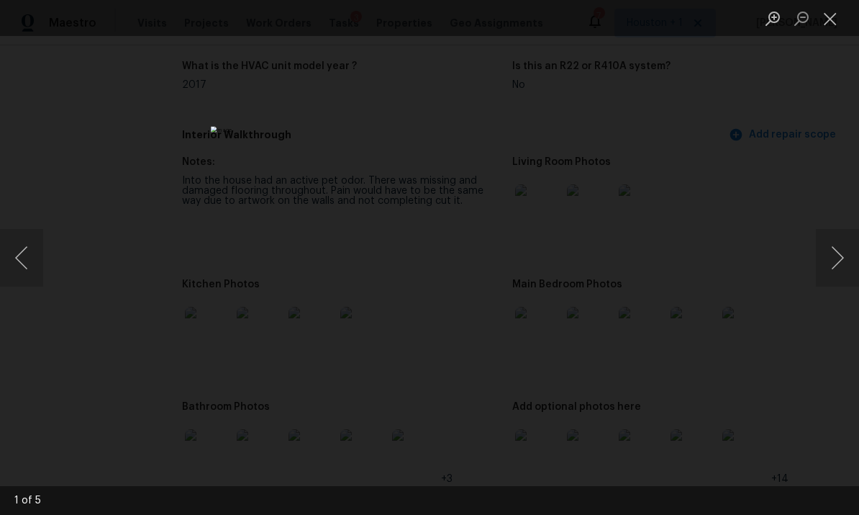
click at [832, 248] on button "Next image" at bounding box center [837, 258] width 43 height 58
click at [831, 250] on button "Next image" at bounding box center [837, 258] width 43 height 58
click at [820, 29] on button "Close lightbox" at bounding box center [830, 18] width 29 height 25
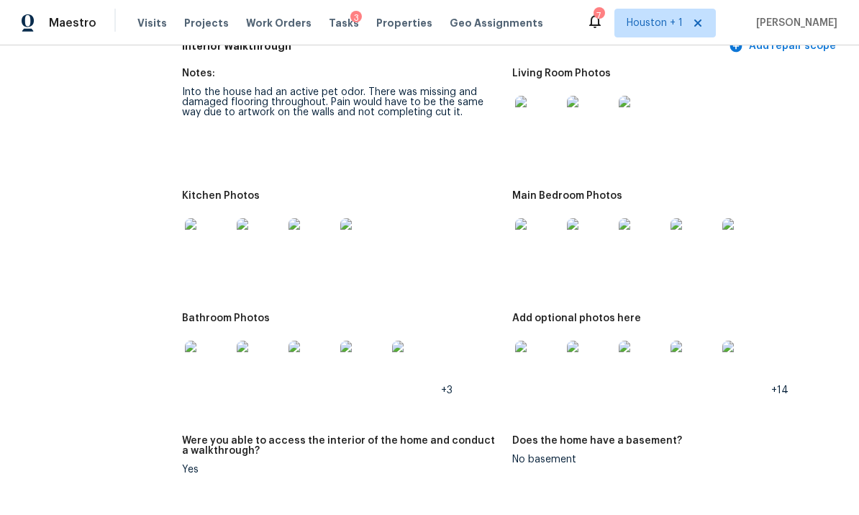
scroll to position [1691, 0]
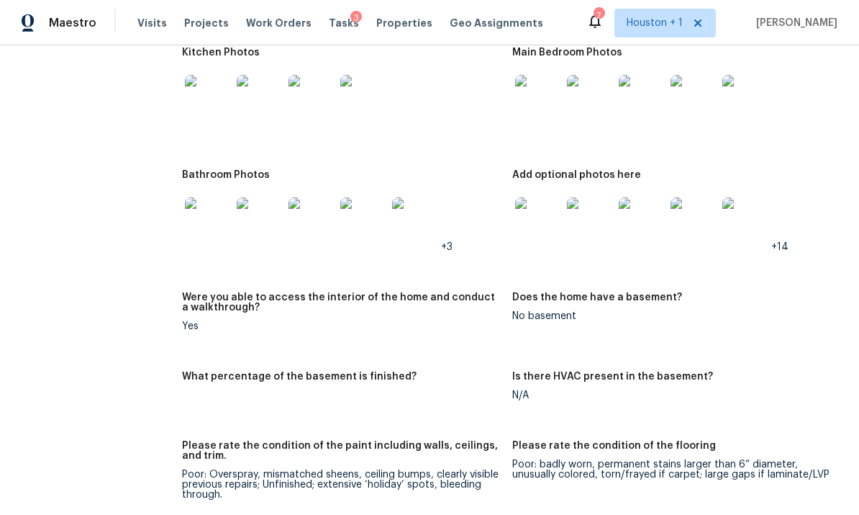
click at [538, 197] on img at bounding box center [538, 220] width 46 height 46
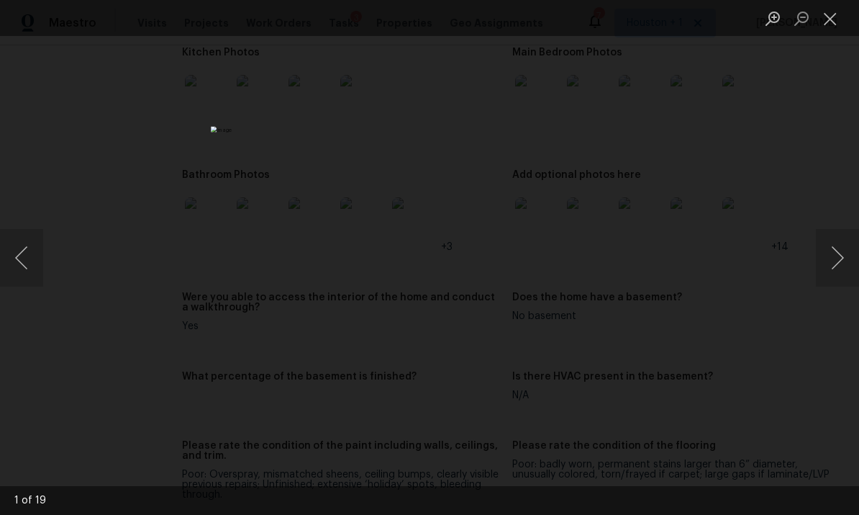
click at [841, 255] on button "Next image" at bounding box center [837, 258] width 43 height 58
click at [842, 253] on button "Next image" at bounding box center [837, 258] width 43 height 58
click at [841, 255] on button "Next image" at bounding box center [837, 258] width 43 height 58
click at [21, 269] on button "Previous image" at bounding box center [21, 258] width 43 height 58
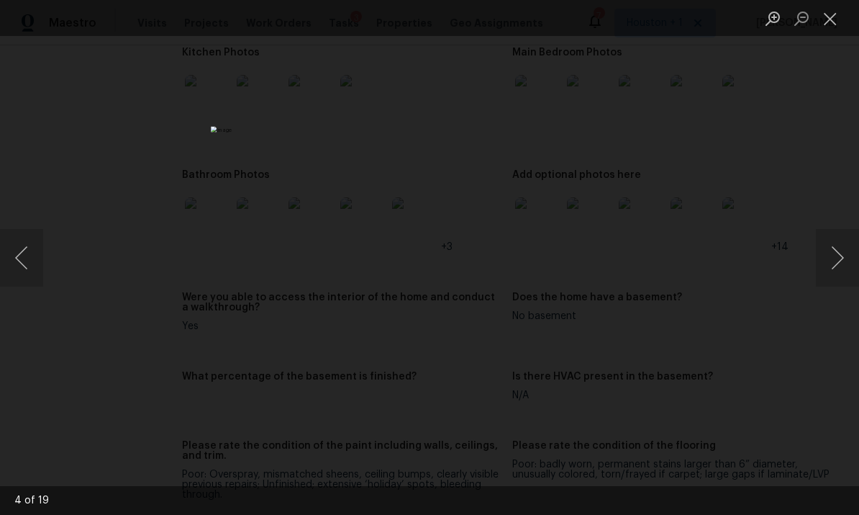
click at [846, 254] on button "Next image" at bounding box center [837, 258] width 43 height 58
click at [846, 255] on button "Next image" at bounding box center [837, 258] width 43 height 58
click at [842, 254] on button "Next image" at bounding box center [837, 258] width 43 height 58
click at [842, 257] on button "Next image" at bounding box center [837, 258] width 43 height 58
click at [843, 258] on button "Next image" at bounding box center [837, 258] width 43 height 58
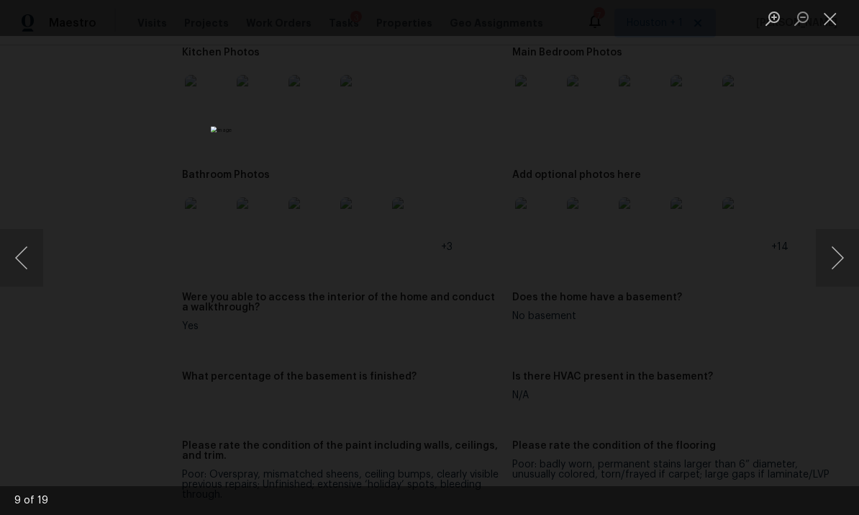
click at [844, 258] on button "Next image" at bounding box center [837, 258] width 43 height 58
click at [844, 257] on button "Next image" at bounding box center [837, 258] width 43 height 58
click at [841, 262] on button "Next image" at bounding box center [837, 258] width 43 height 58
click at [795, 176] on div "Lightbox" at bounding box center [429, 257] width 859 height 515
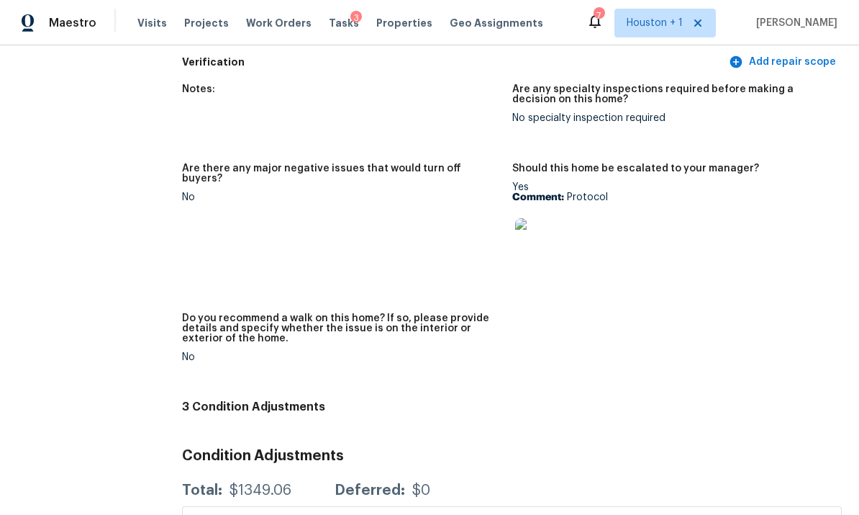
scroll to position [3134, 0]
click at [530, 219] on img at bounding box center [538, 242] width 46 height 46
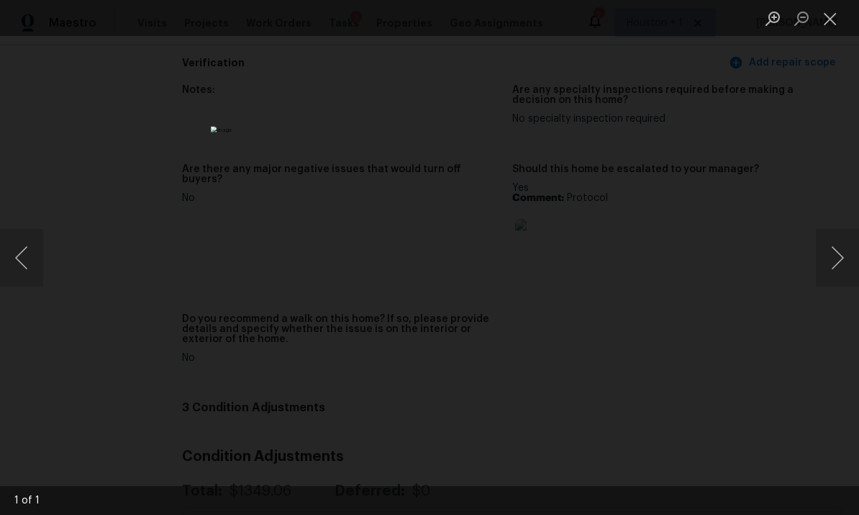
click at [800, 145] on div "Lightbox" at bounding box center [429, 257] width 859 height 515
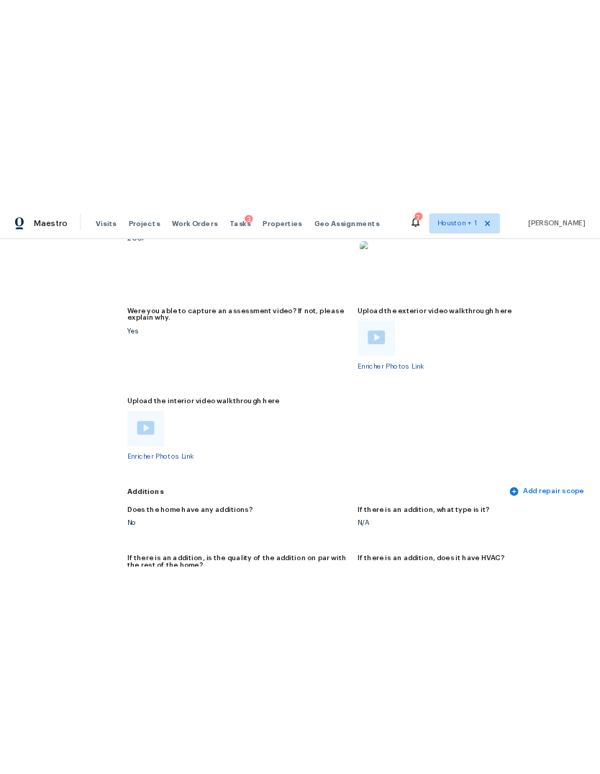
scroll to position [2628, 0]
